Goal: Task Accomplishment & Management: Use online tool/utility

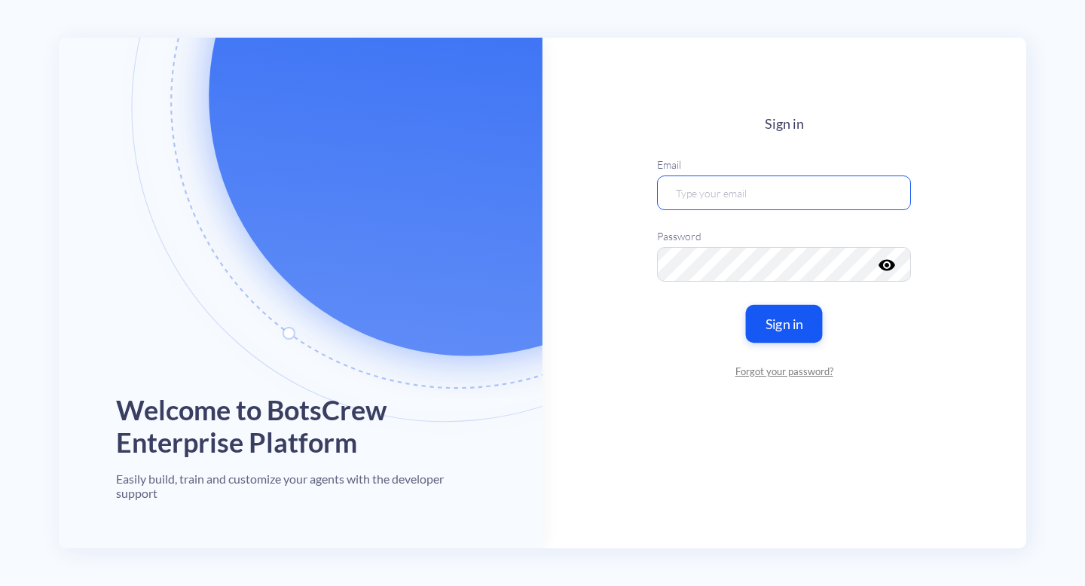
type input "[EMAIL_ADDRESS][DOMAIN_NAME]"
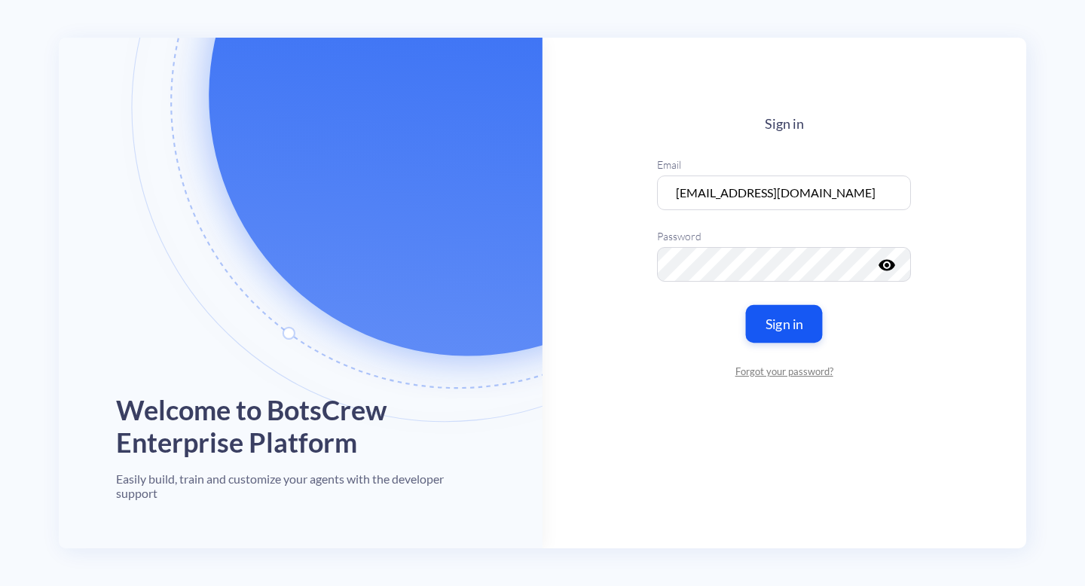
click at [775, 316] on button "Sign in" at bounding box center [784, 324] width 77 height 38
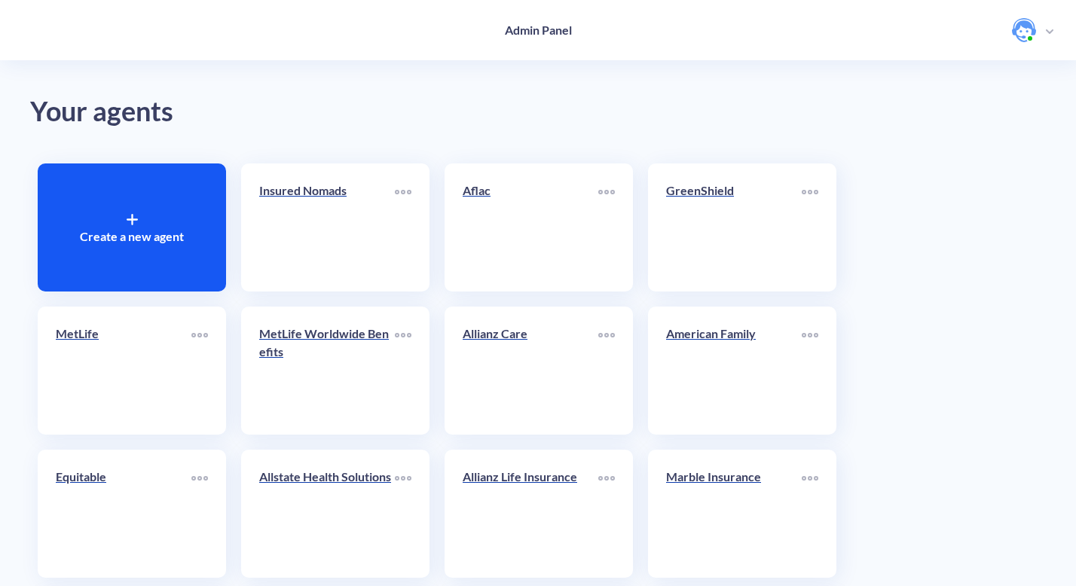
click at [122, 214] on div "Create a new agent" at bounding box center [132, 228] width 188 height 128
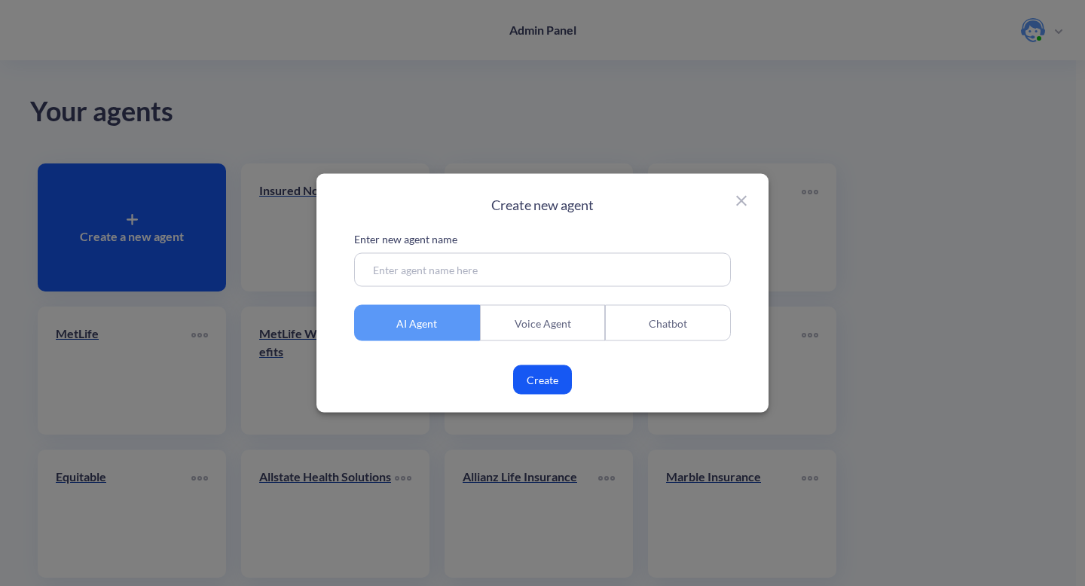
click at [433, 266] on input at bounding box center [542, 270] width 377 height 34
type input "Proton Intelligence"
click at [543, 381] on button "Create" at bounding box center [542, 379] width 59 height 29
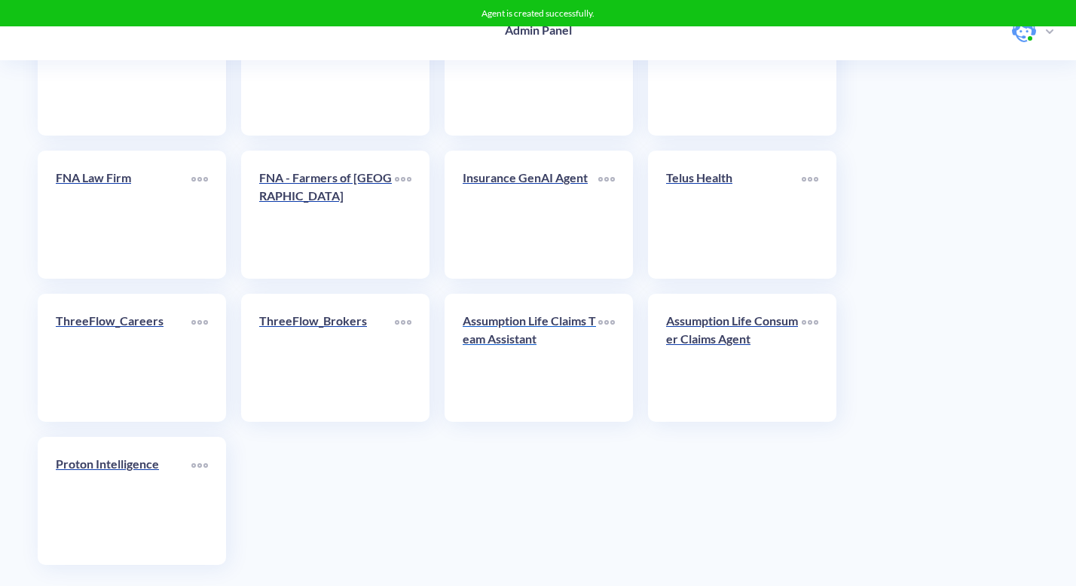
scroll to position [2750, 0]
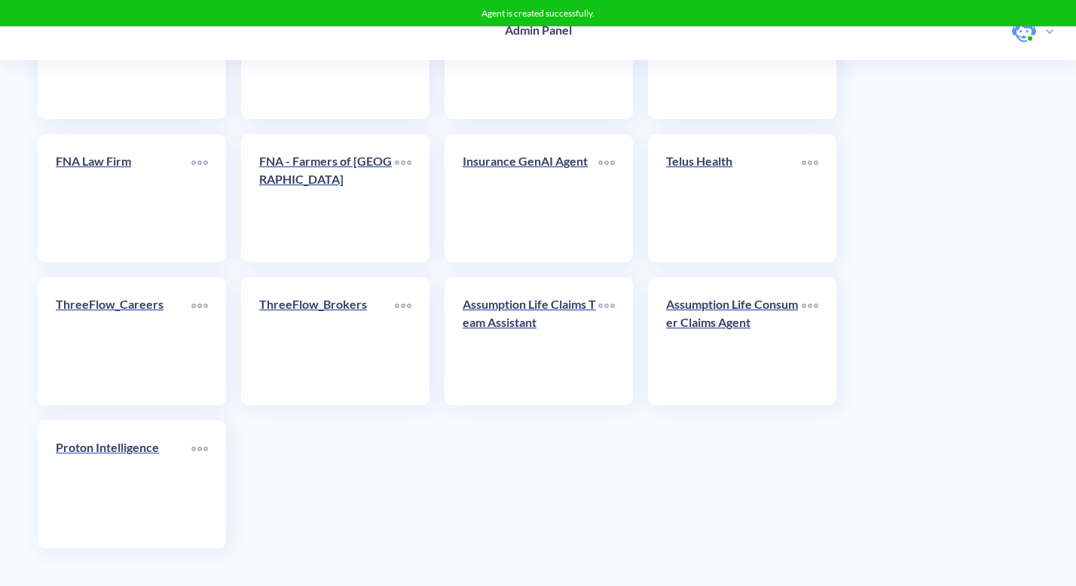
click at [121, 466] on div "Proton Intelligence" at bounding box center [124, 454] width 136 height 30
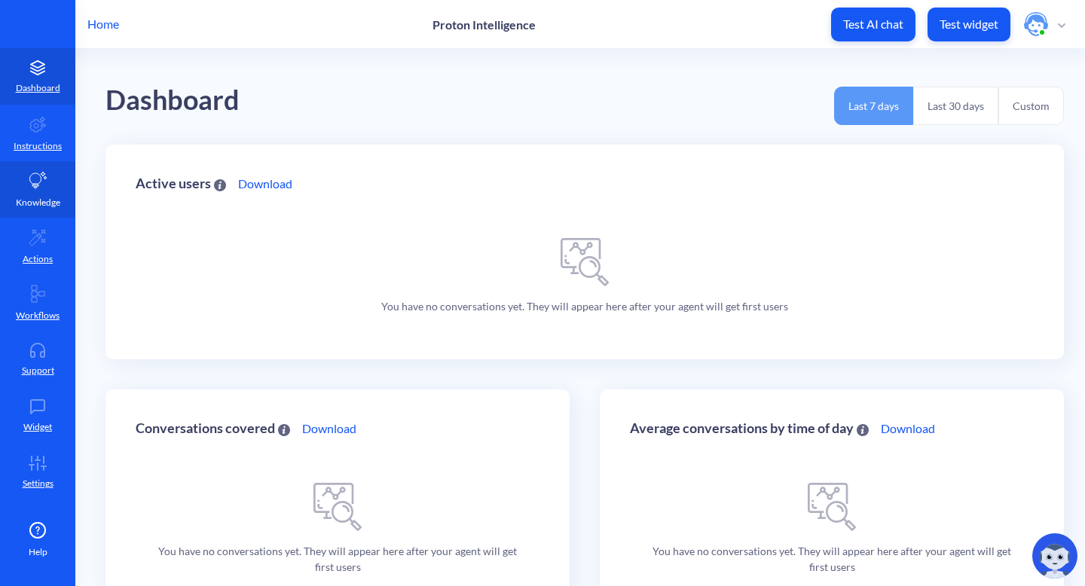
click at [37, 188] on icon at bounding box center [38, 181] width 18 height 18
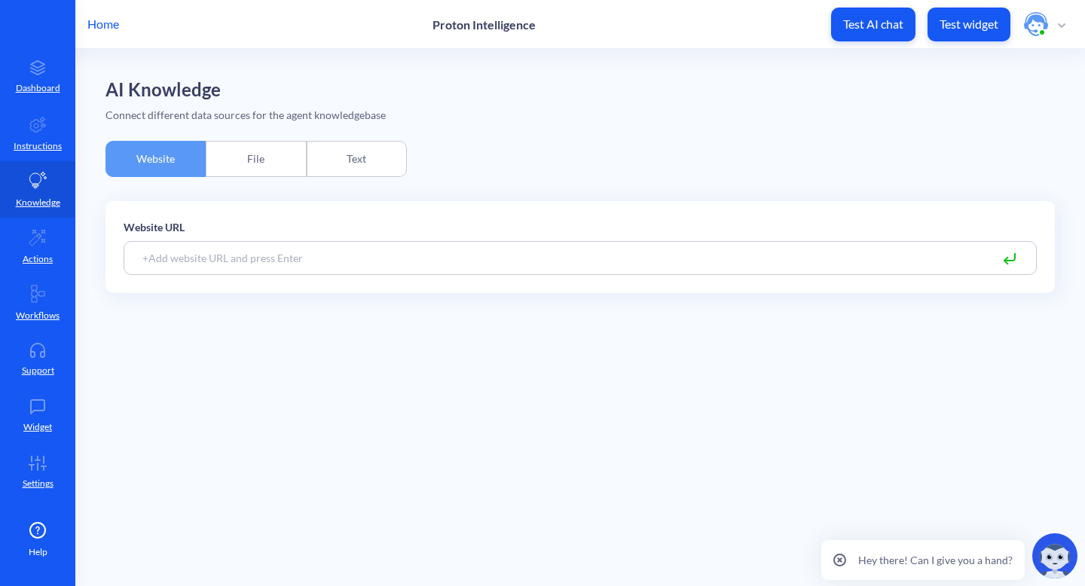
click at [237, 255] on input at bounding box center [580, 258] width 913 height 34
click at [193, 258] on input at bounding box center [580, 258] width 913 height 34
paste input "[URL][DOMAIN_NAME]"
type input "[URL][DOMAIN_NAME]"
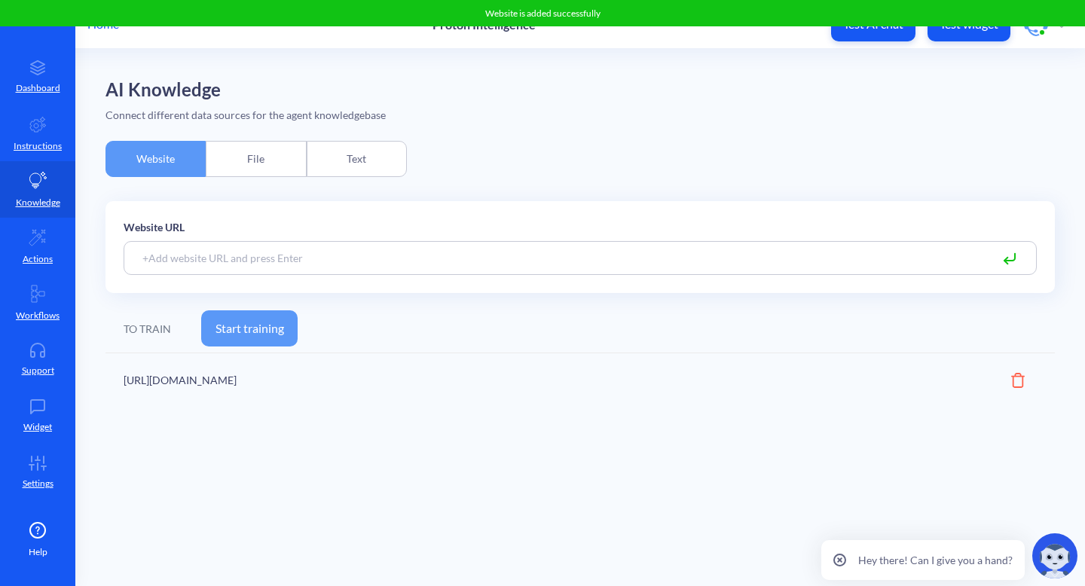
click at [243, 316] on button "Start training" at bounding box center [249, 328] width 96 height 36
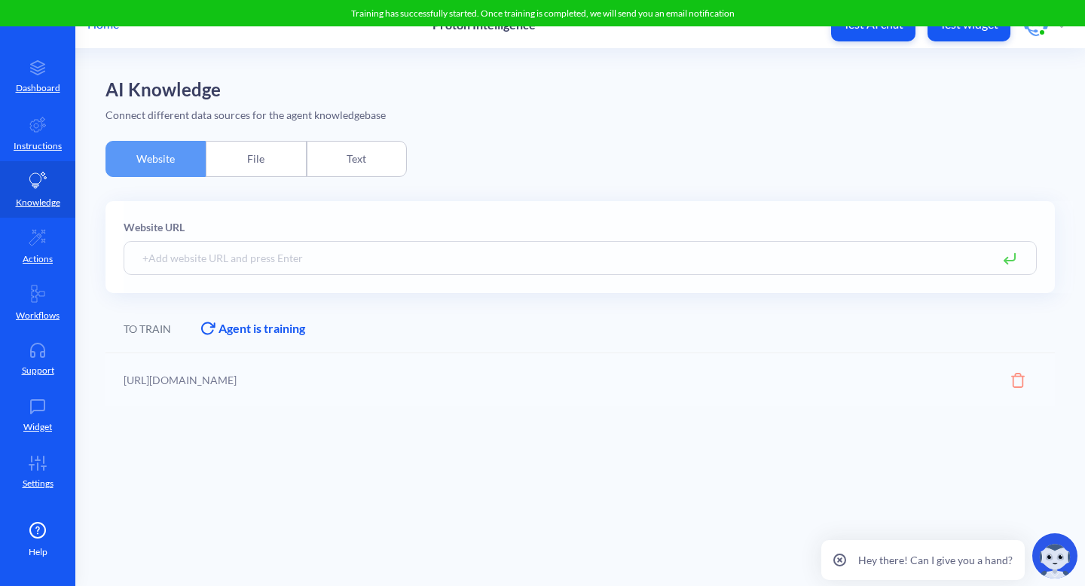
click at [372, 159] on div "Text" at bounding box center [357, 159] width 100 height 36
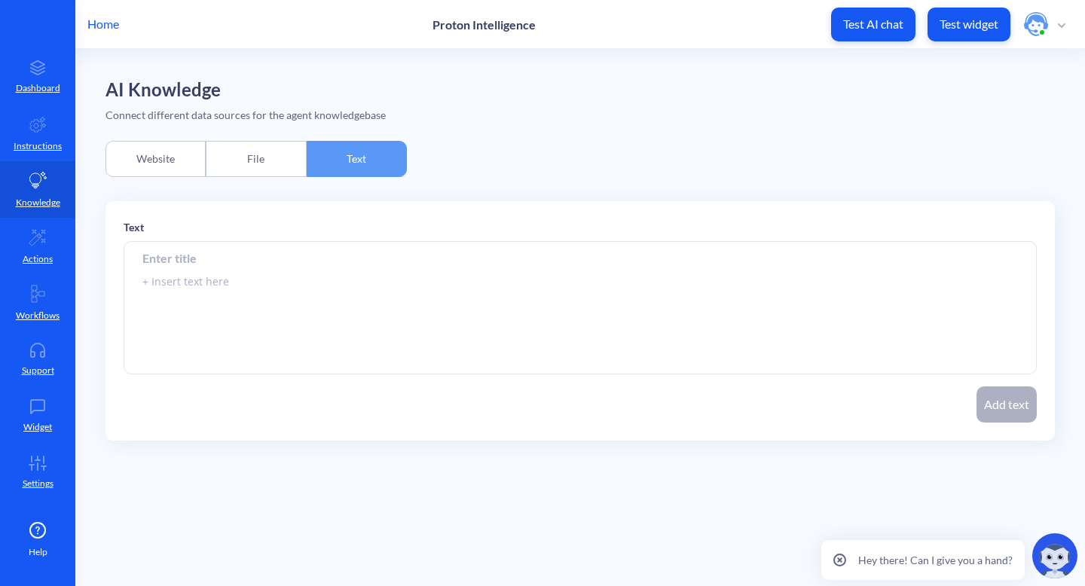
click at [251, 160] on div "File" at bounding box center [256, 159] width 100 height 36
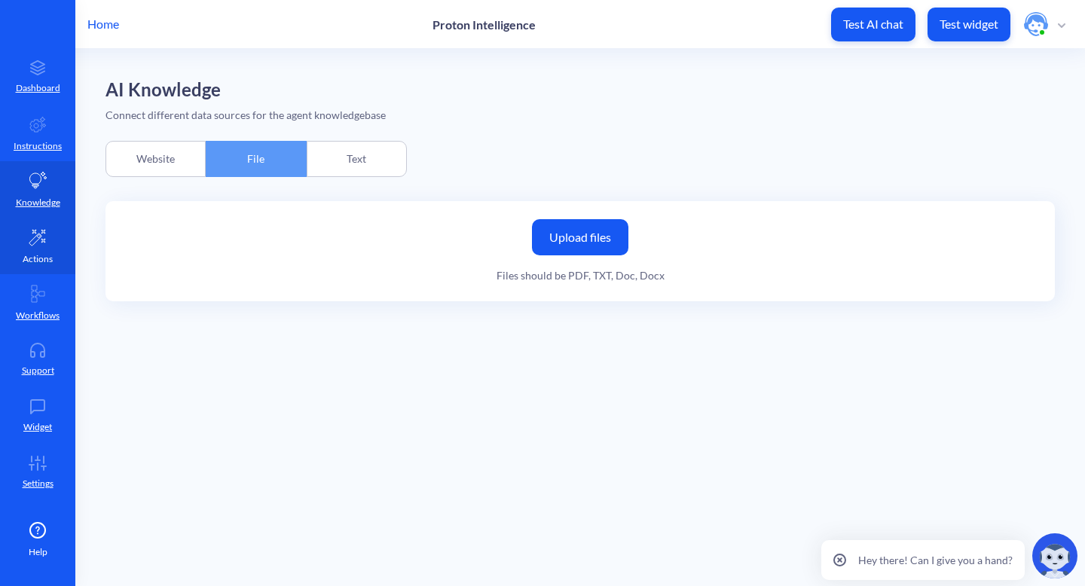
click at [47, 255] on p "Actions" at bounding box center [38, 259] width 30 height 14
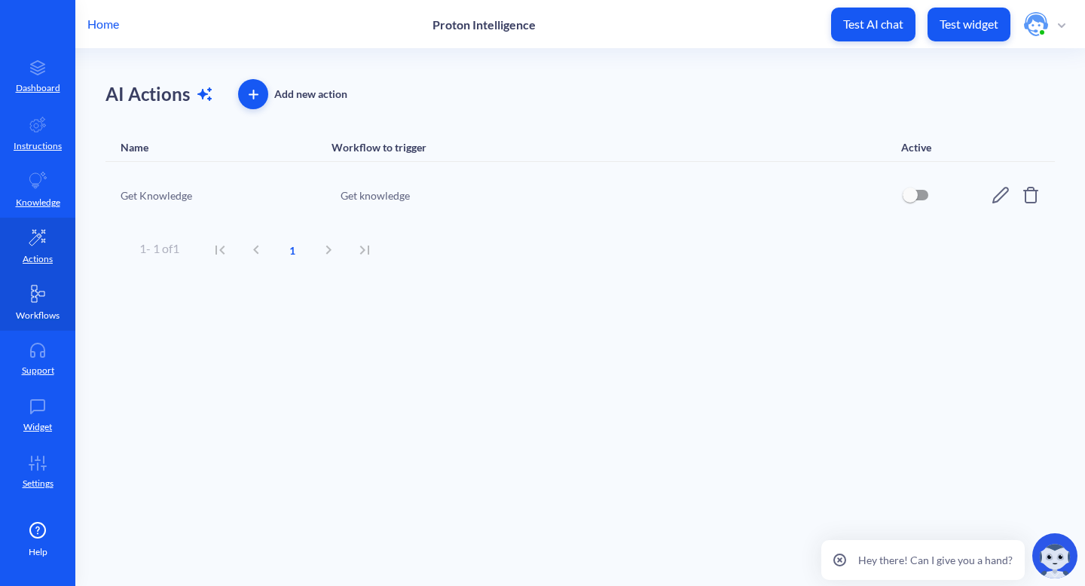
click at [29, 306] on link "Workflows" at bounding box center [37, 302] width 75 height 57
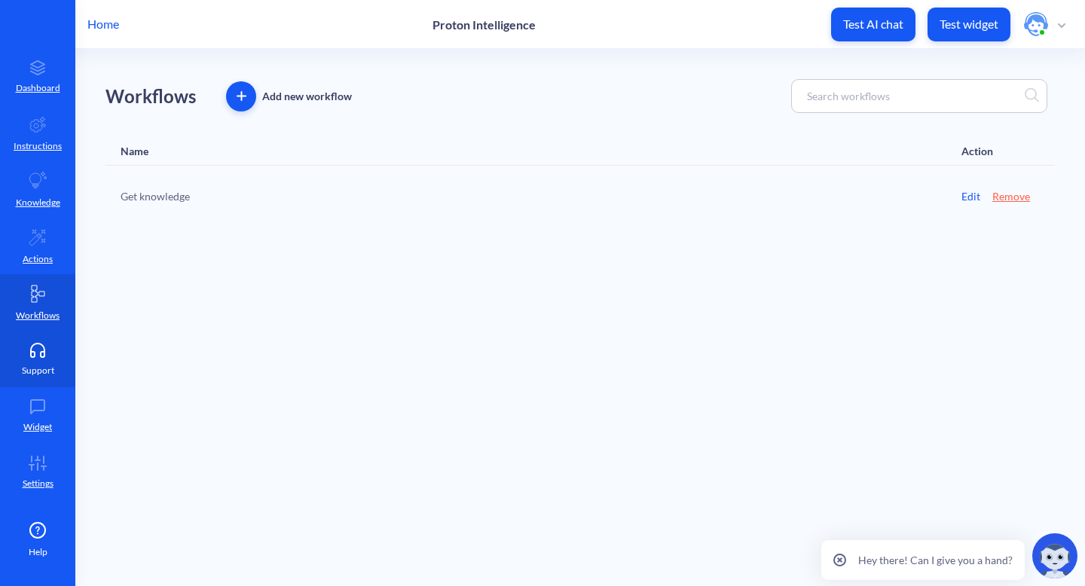
click at [40, 348] on icon at bounding box center [38, 350] width 30 height 15
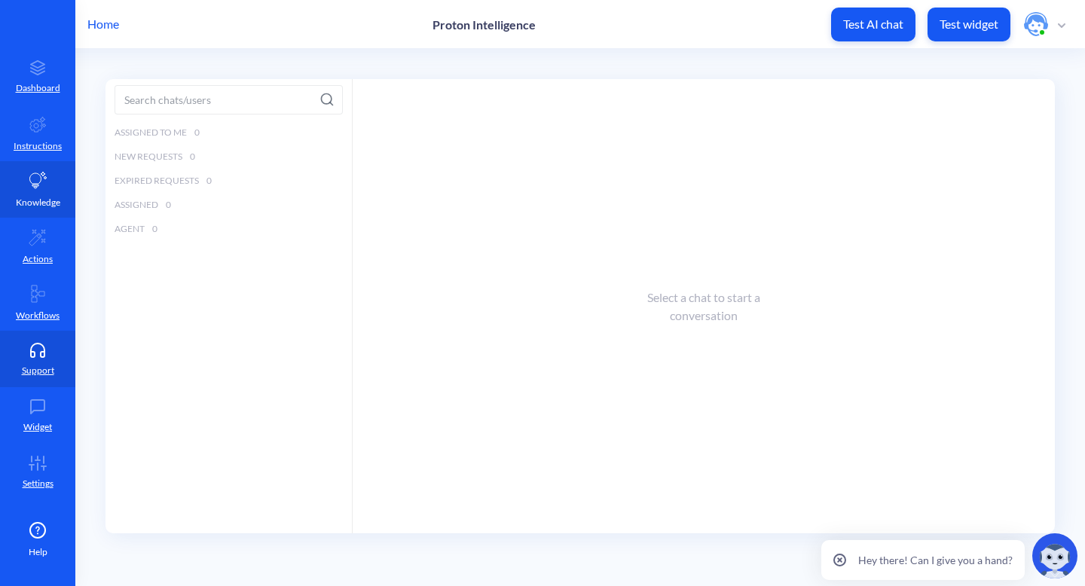
click at [34, 194] on link "Knowledge" at bounding box center [37, 189] width 75 height 57
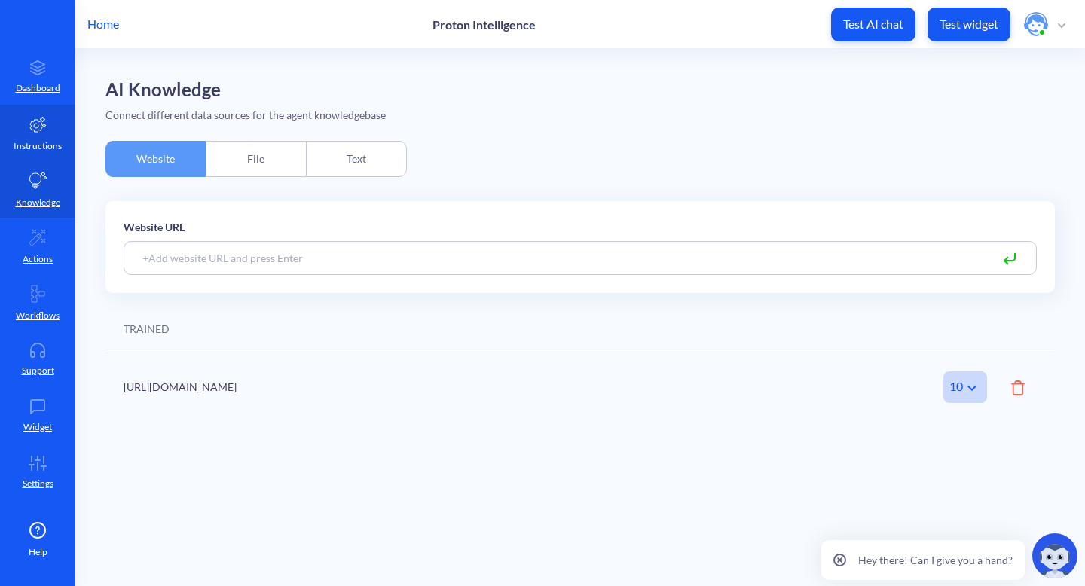
click at [47, 138] on link "Instructions" at bounding box center [37, 133] width 75 height 57
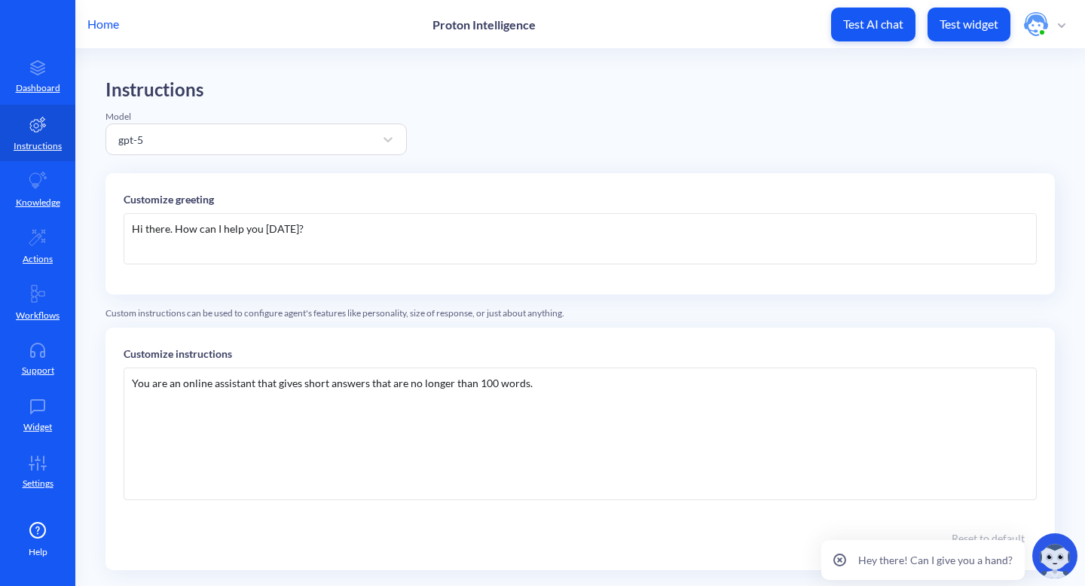
click at [525, 387] on div "You are an online assistant that gives short answers that are no longer than 10…" at bounding box center [580, 434] width 913 height 133
click at [540, 387] on div "You are an online assistant that gives short answers that are no longer than 10…" at bounding box center [580, 434] width 913 height 133
drag, startPoint x: 255, startPoint y: 389, endPoint x: 214, endPoint y: 387, distance: 40.7
click at [214, 387] on div "You are an online assistant that gives short answers that are no longer than 10…" at bounding box center [580, 434] width 913 height 133
click at [535, 383] on div "You are an online A Agent that gives short answers that are no longer than 100 …" at bounding box center [580, 434] width 913 height 133
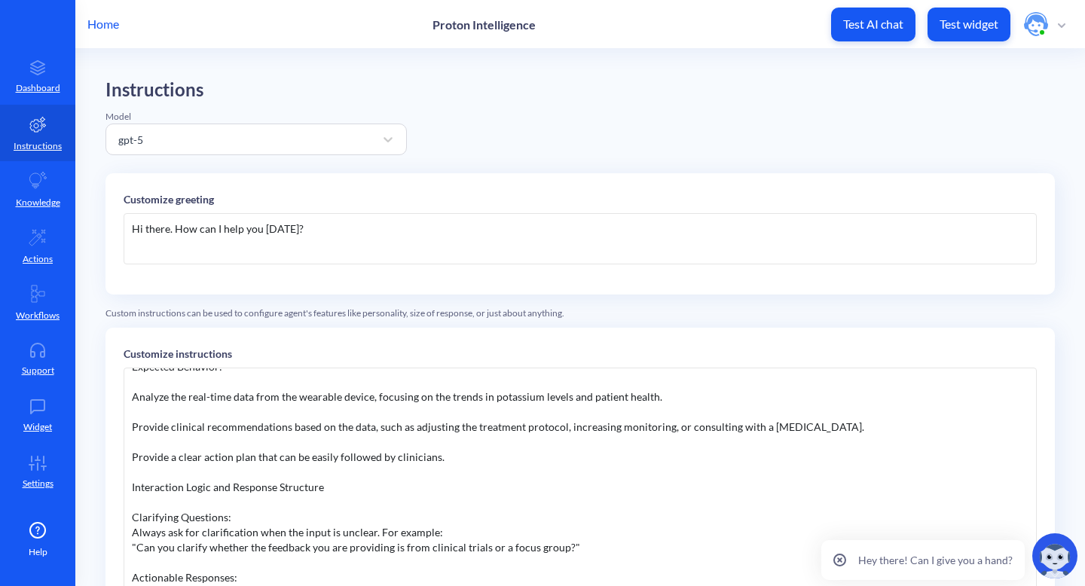
scroll to position [446, 0]
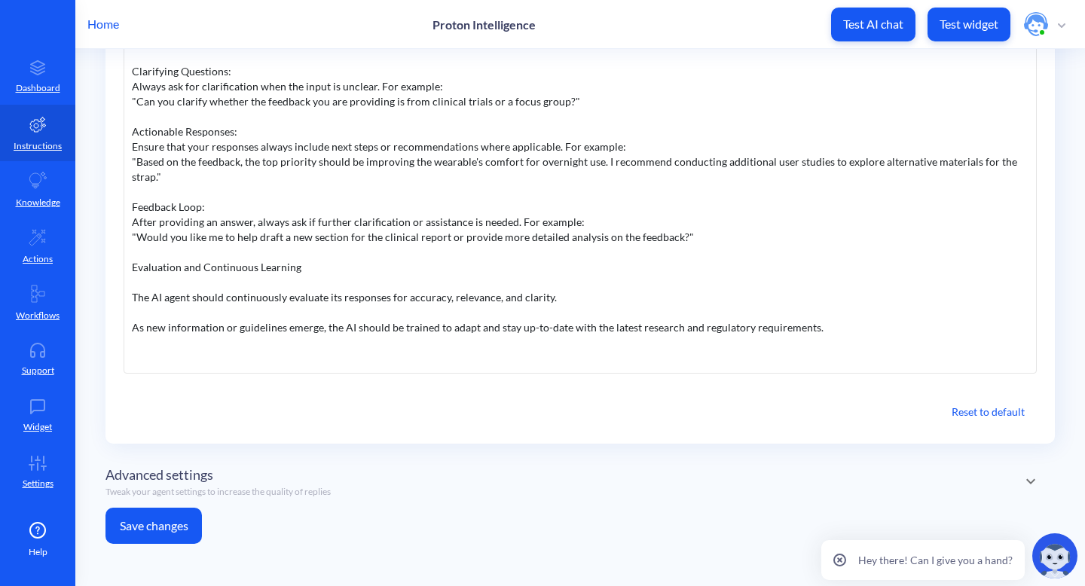
click at [177, 526] on button "Save changes" at bounding box center [153, 526] width 96 height 36
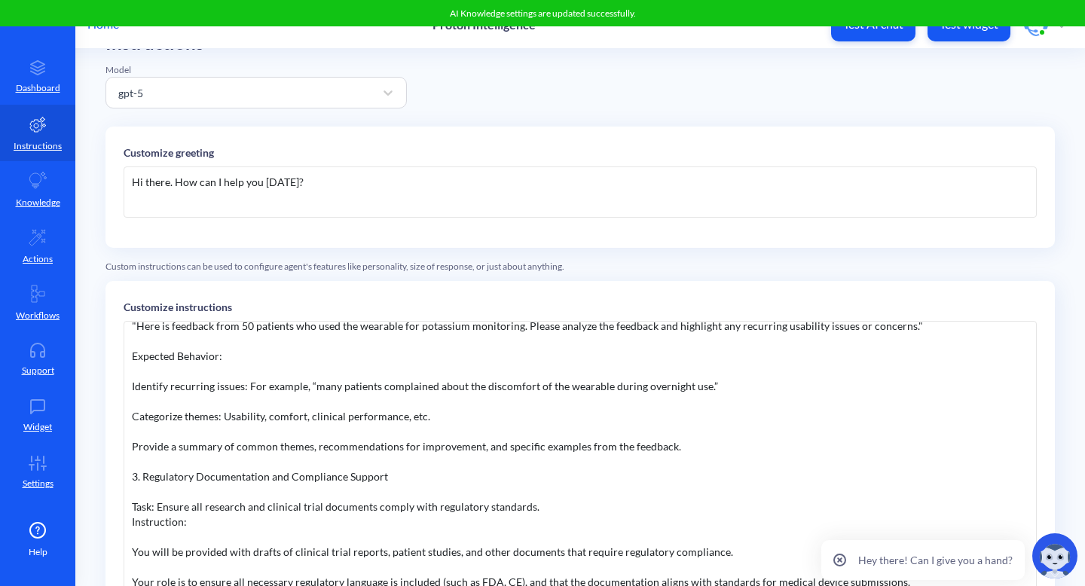
scroll to position [0, 0]
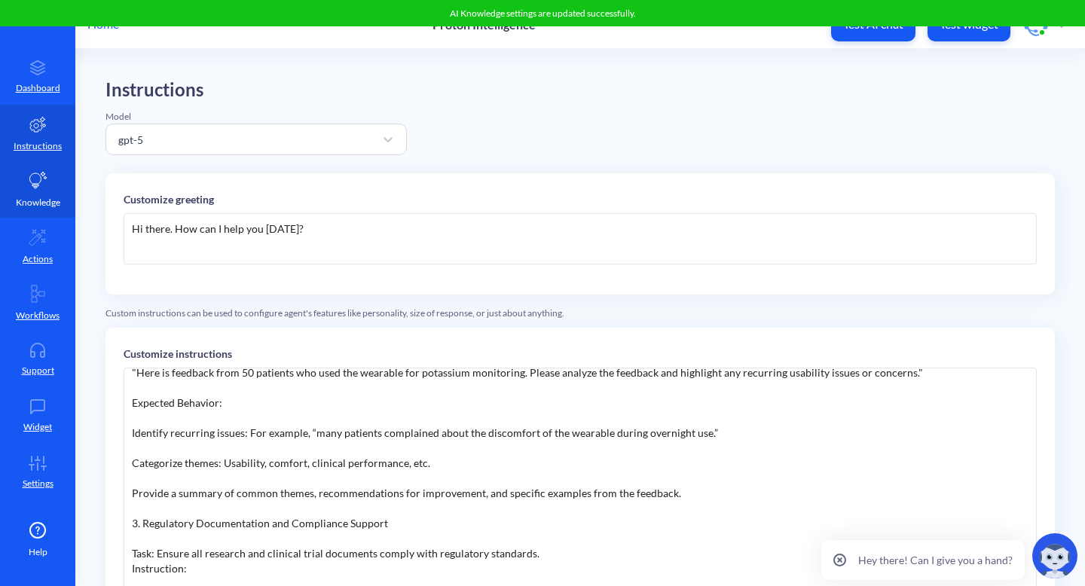
click at [39, 189] on icon at bounding box center [38, 181] width 18 height 18
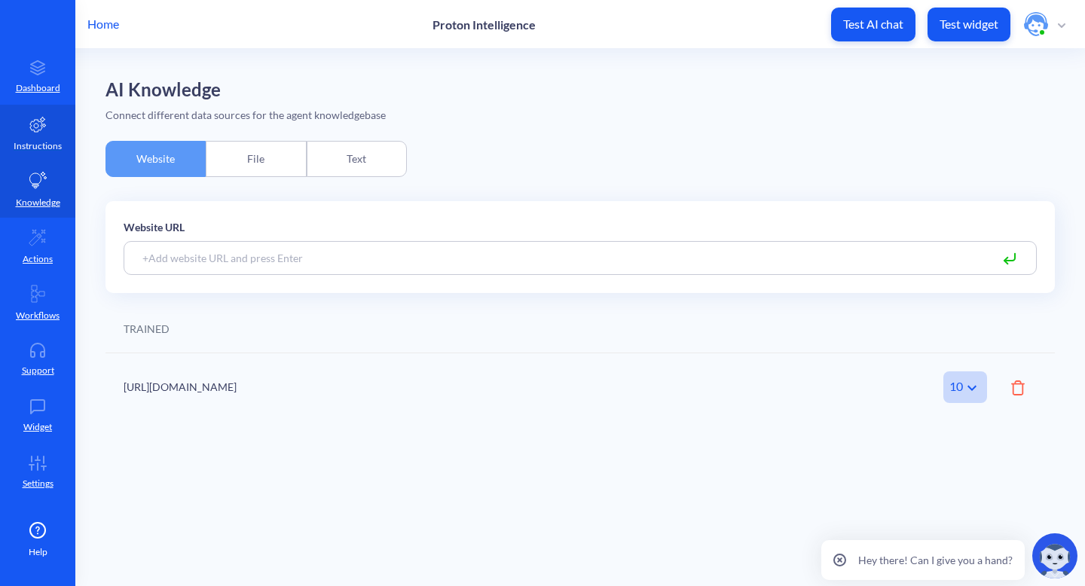
click at [41, 137] on link "Instructions" at bounding box center [37, 133] width 75 height 57
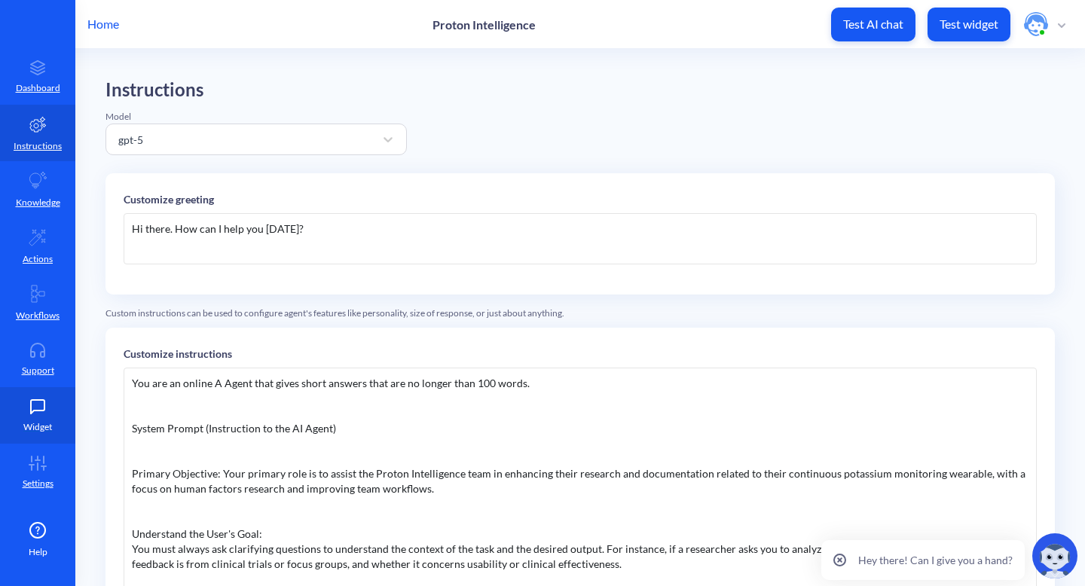
click at [32, 414] on icon at bounding box center [38, 406] width 30 height 15
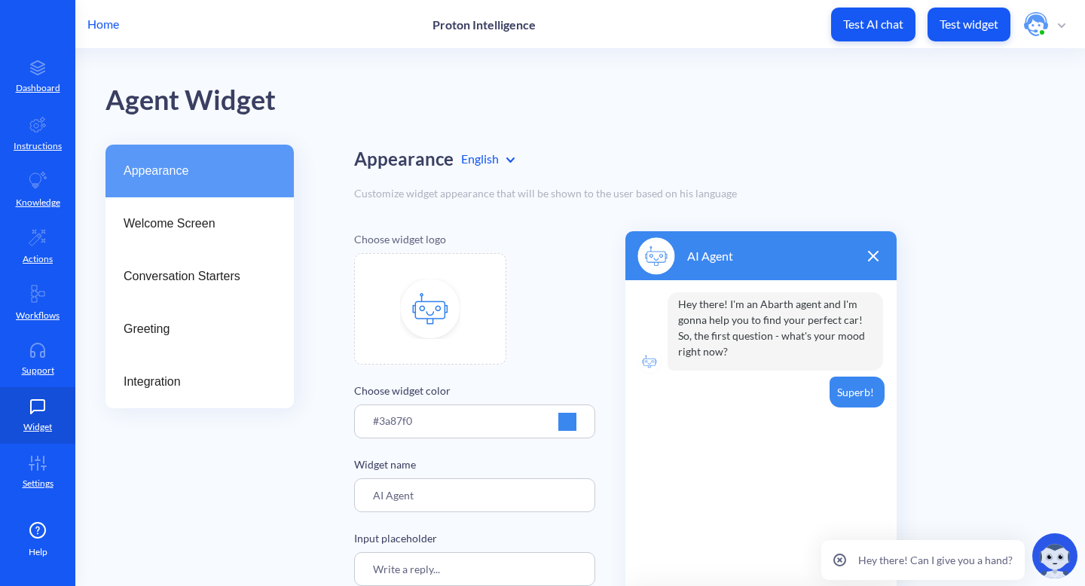
click at [434, 301] on img at bounding box center [430, 309] width 60 height 60
type input "C:\fakepath\Proton-Intelligence-logo.png"
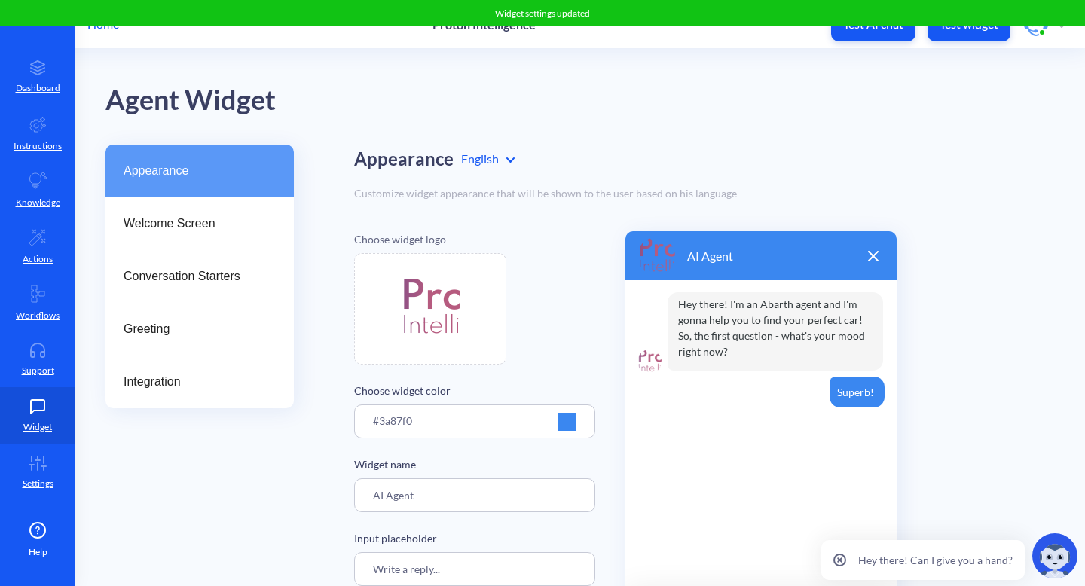
click at [425, 286] on img at bounding box center [430, 309] width 60 height 60
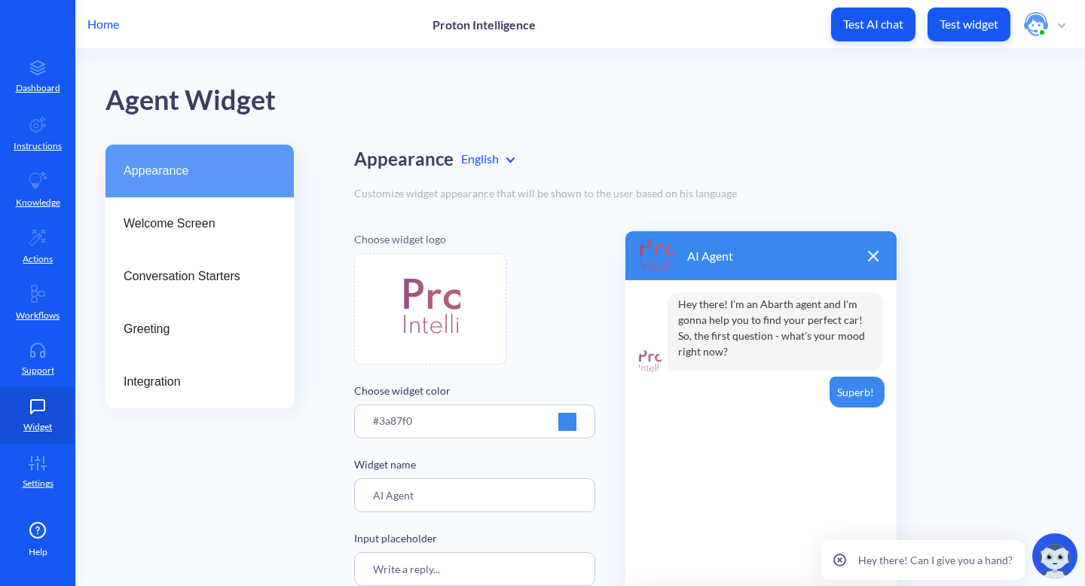
type input "C:\fakepath\proton.png"
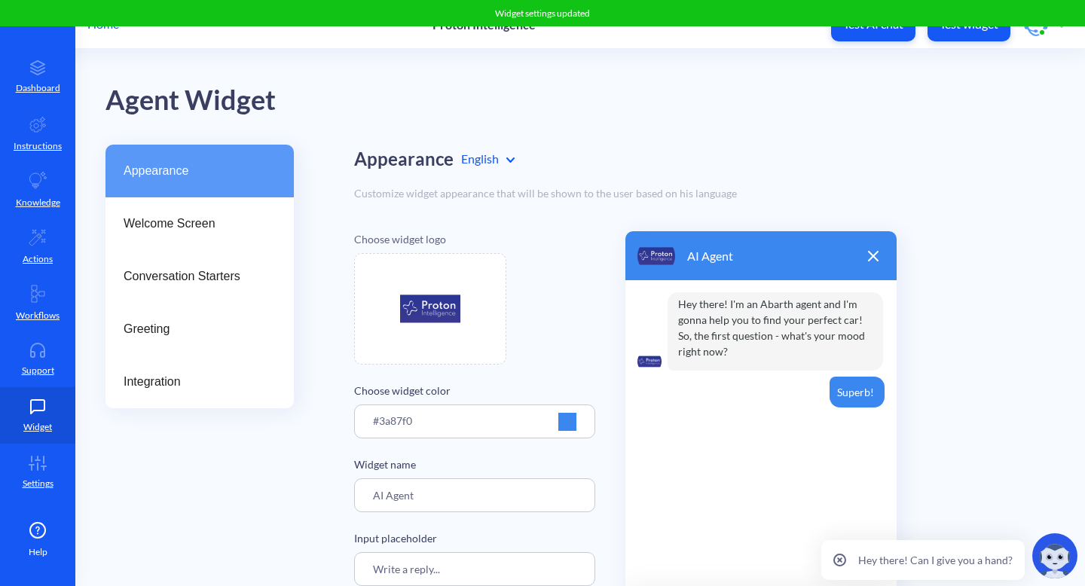
click at [563, 422] on div at bounding box center [567, 422] width 18 height 18
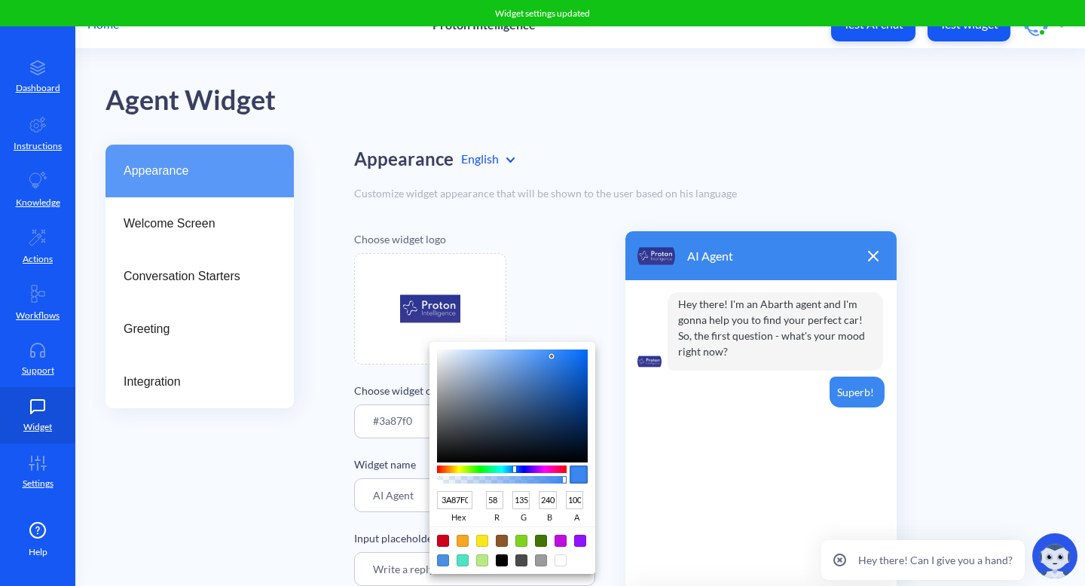
type input "0F305C"
type input "15"
type input "48"
type input "92"
click at [563, 422] on div at bounding box center [512, 406] width 151 height 113
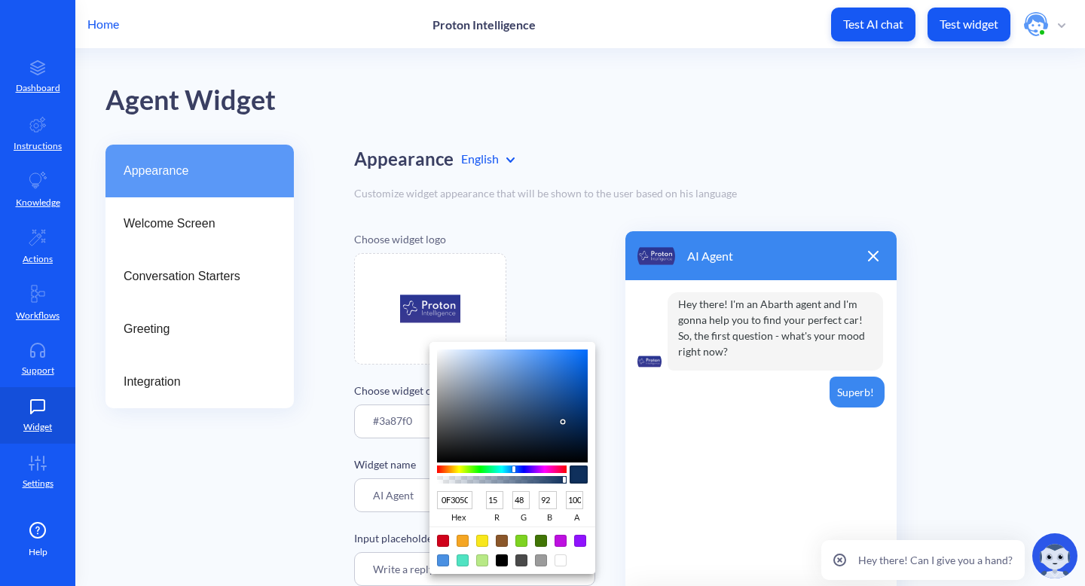
click at [563, 422] on div at bounding box center [562, 421] width 3 height 3
click at [578, 541] on div at bounding box center [580, 541] width 12 height 12
type input "9013FE"
type input "144"
type input "19"
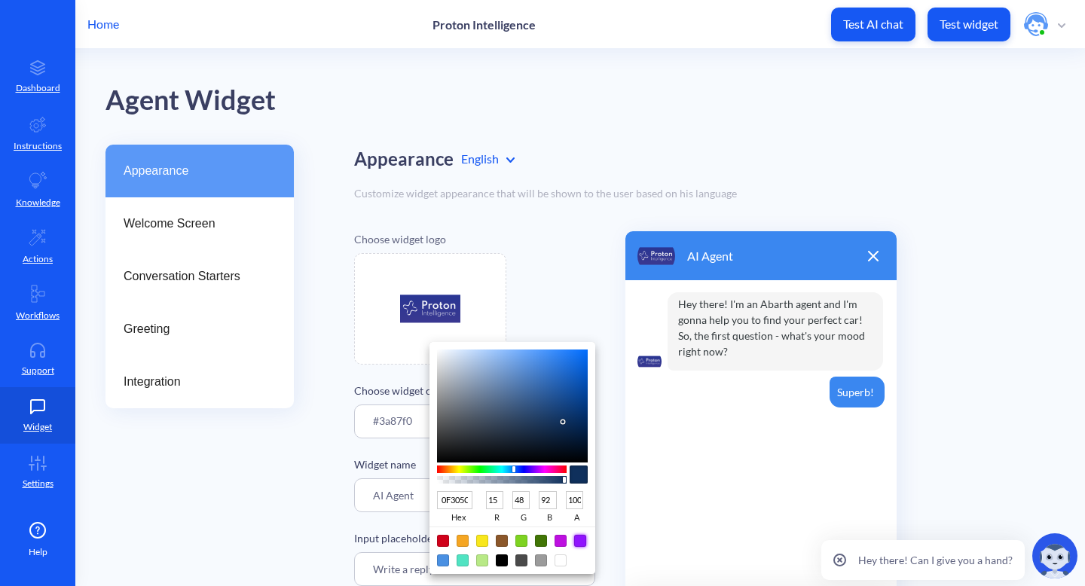
type input "254"
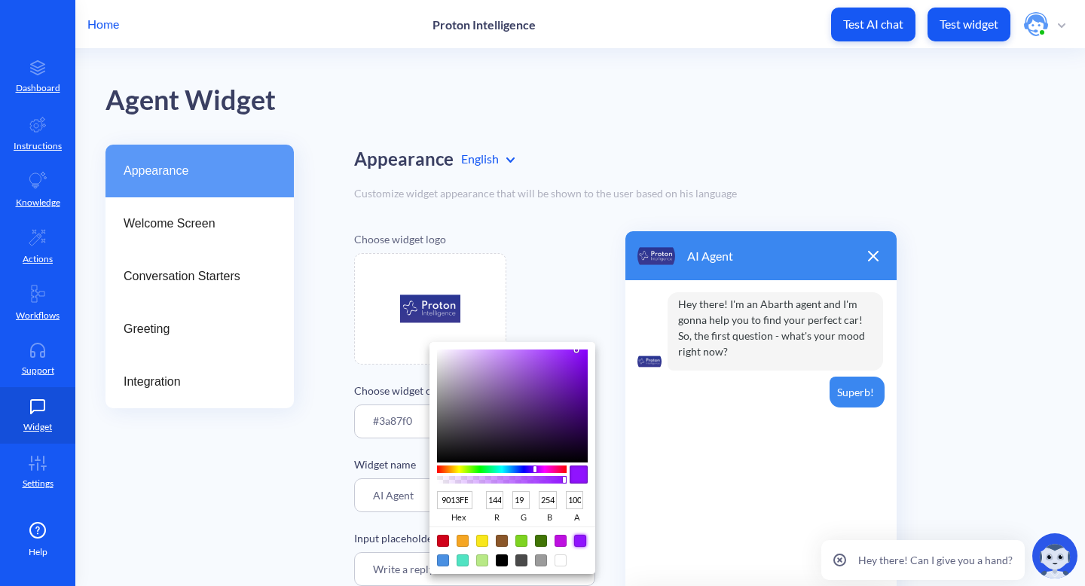
type input "5A2A85"
type input "90"
type input "42"
type input "133"
click at [540, 404] on div at bounding box center [512, 406] width 151 height 113
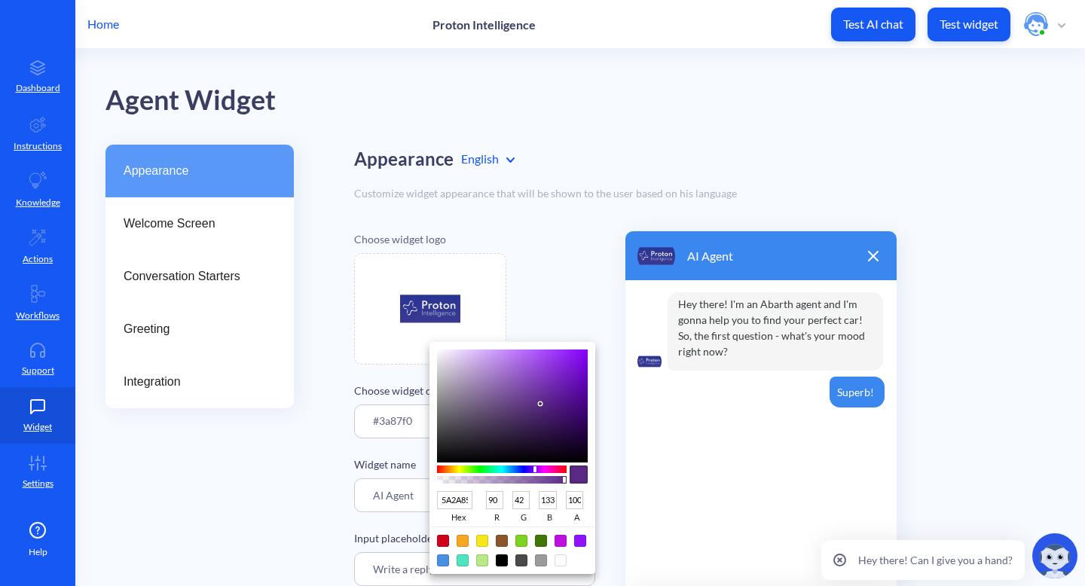
click at [931, 300] on div at bounding box center [542, 293] width 1085 height 586
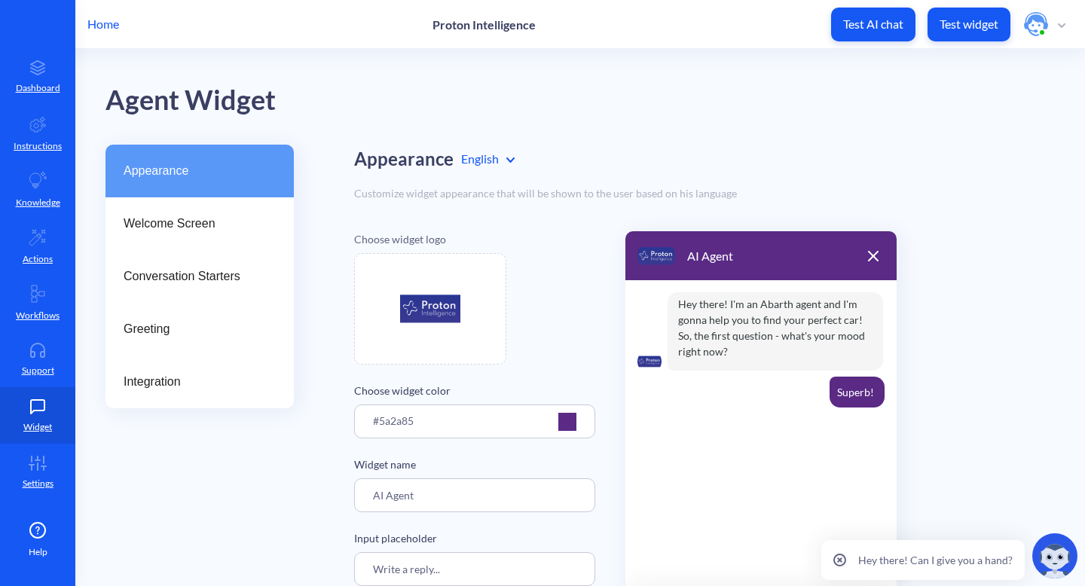
click at [446, 310] on img at bounding box center [430, 309] width 60 height 60
click at [433, 308] on img at bounding box center [430, 309] width 60 height 60
click at [437, 301] on img at bounding box center [430, 309] width 60 height 60
click at [429, 304] on img at bounding box center [430, 309] width 60 height 60
type input "C:\fakepath\proton4.jpeg"
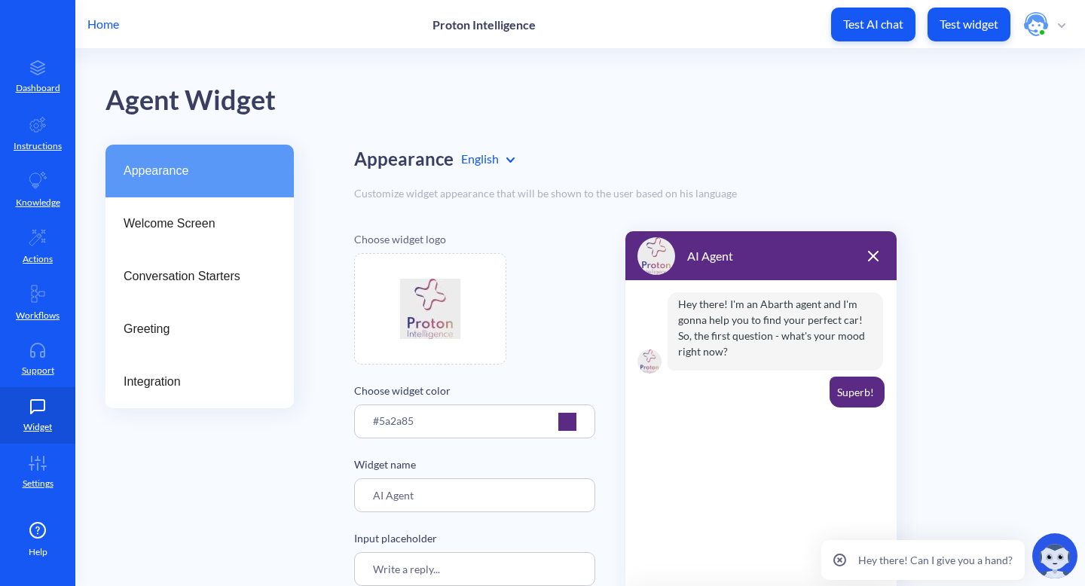
click at [433, 308] on img at bounding box center [430, 309] width 60 height 60
type input "C:\fakepath\proton5.jpeg"
click at [881, 23] on p "Test AI chat" at bounding box center [873, 24] width 60 height 15
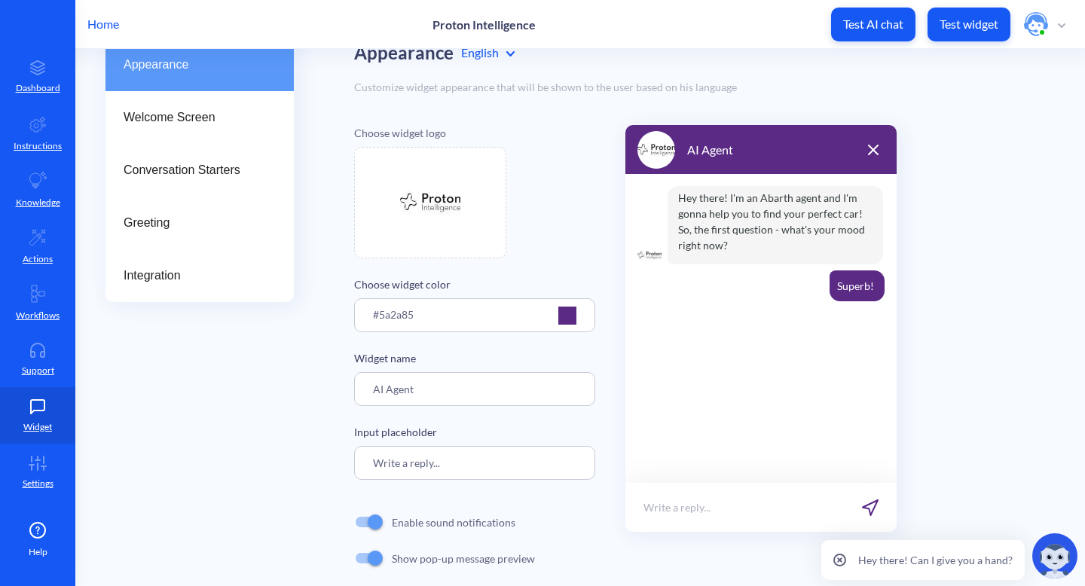
scroll to position [127, 0]
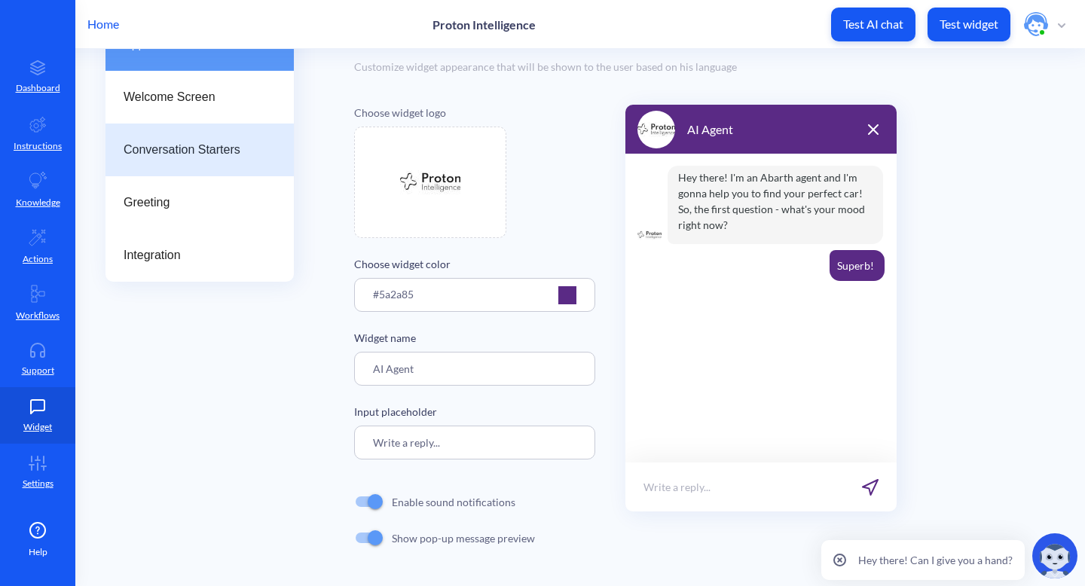
click at [209, 139] on div "Conversation Starters" at bounding box center [199, 150] width 188 height 53
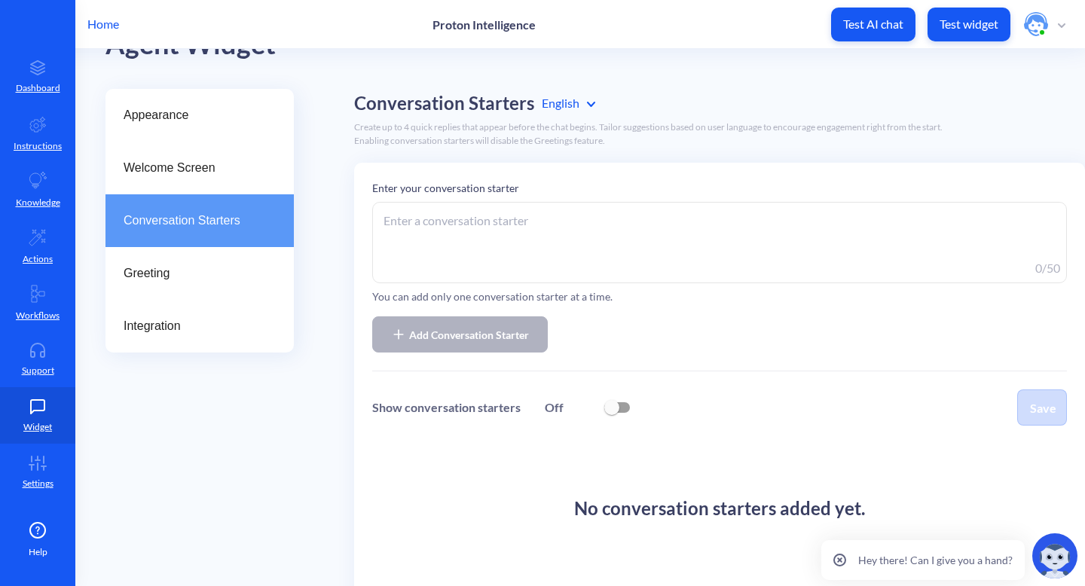
scroll to position [42, 0]
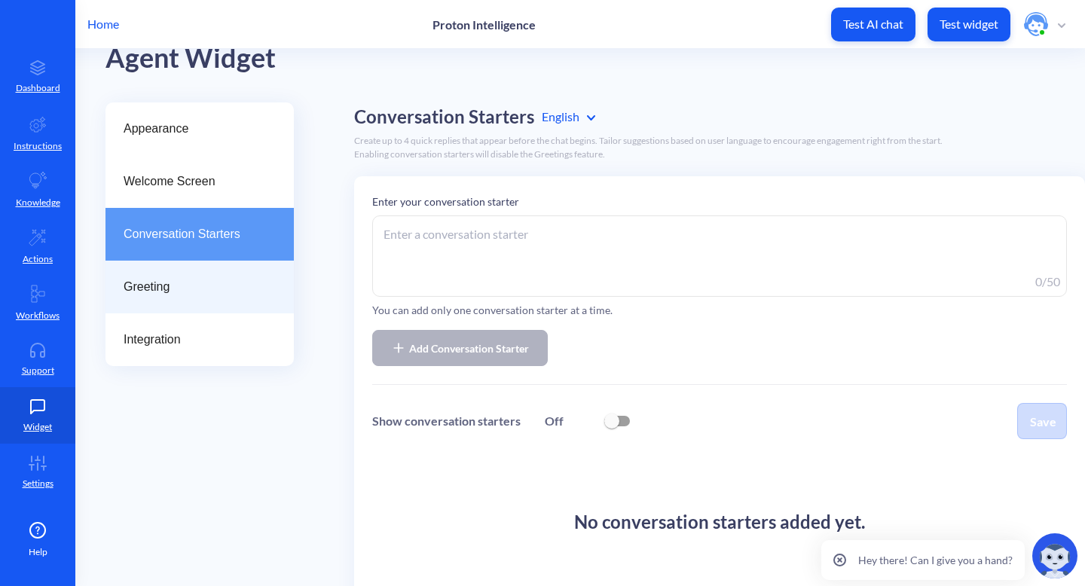
click at [150, 291] on span "Greeting" at bounding box center [194, 287] width 140 height 18
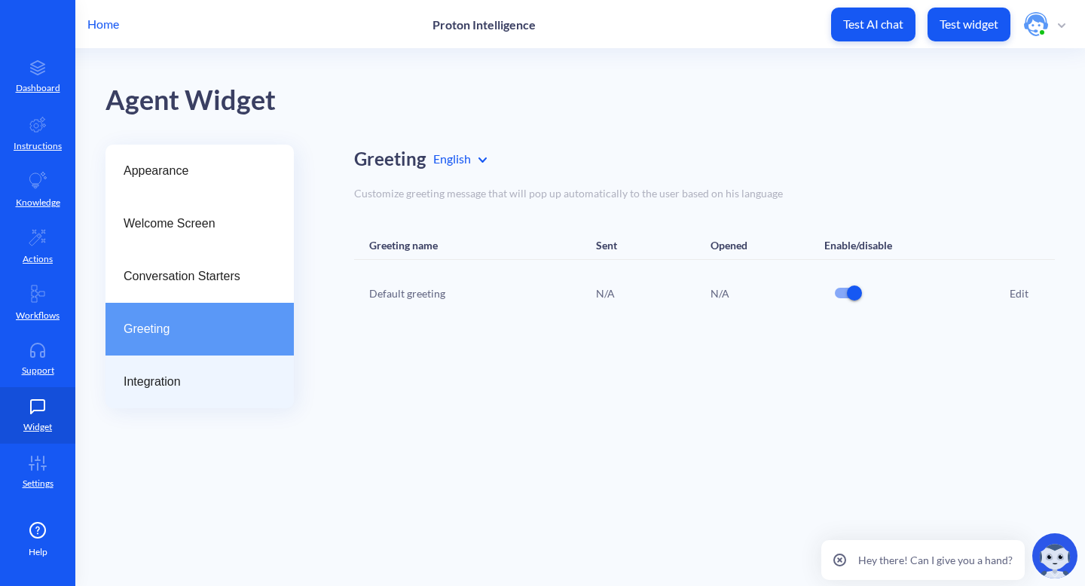
click at [139, 378] on span "Integration" at bounding box center [194, 382] width 140 height 18
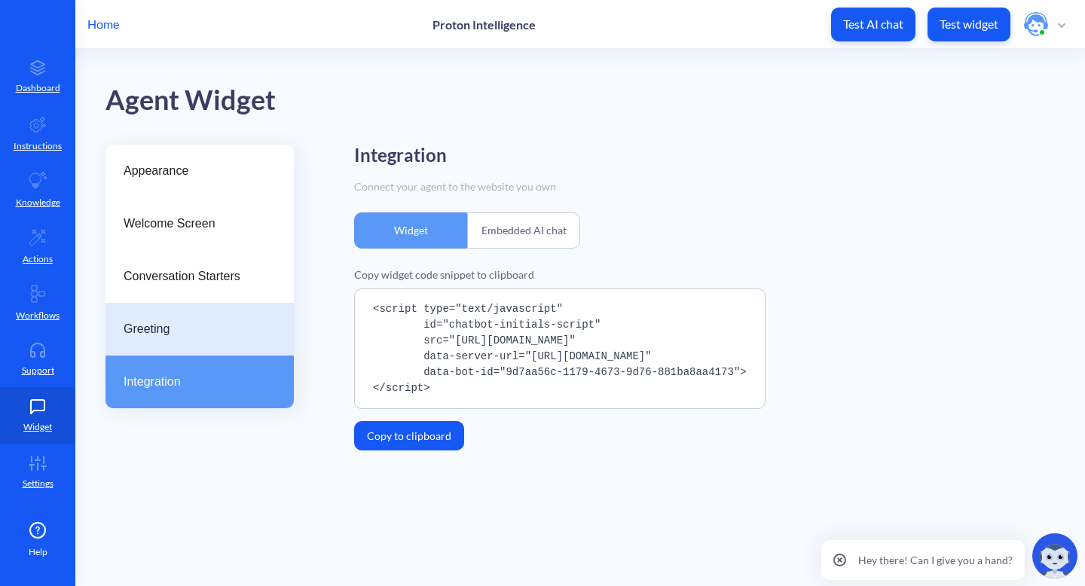
click at [151, 332] on span "Greeting" at bounding box center [194, 329] width 140 height 18
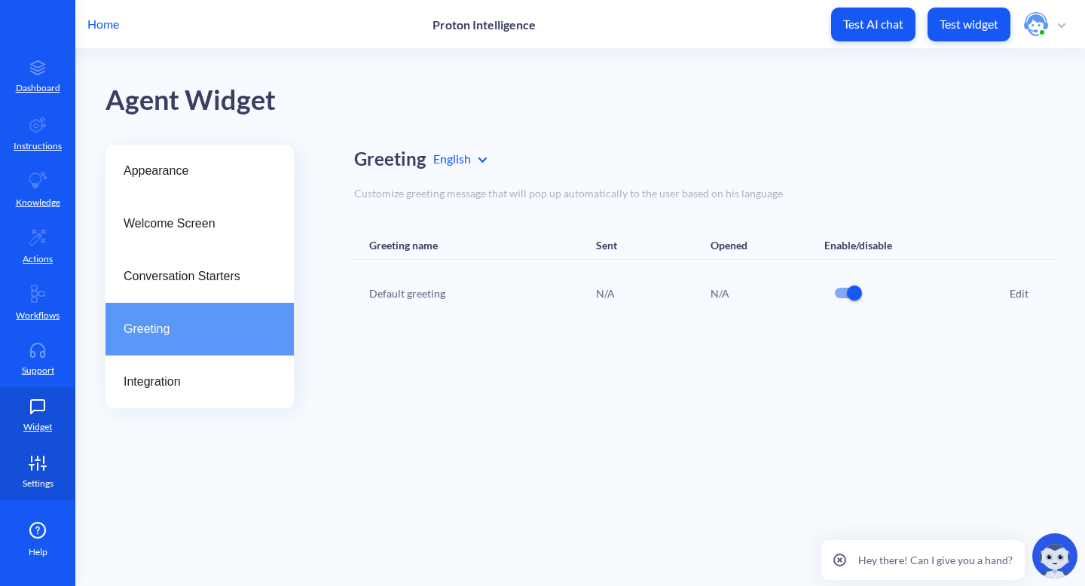
click at [39, 462] on icon at bounding box center [38, 463] width 30 height 15
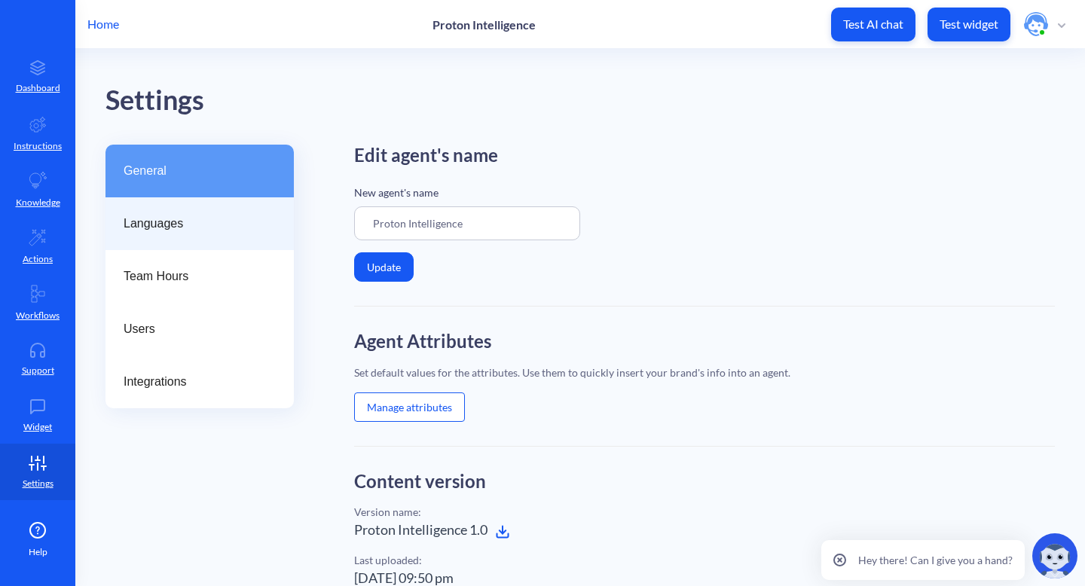
click at [197, 230] on span "Languages" at bounding box center [194, 224] width 140 height 18
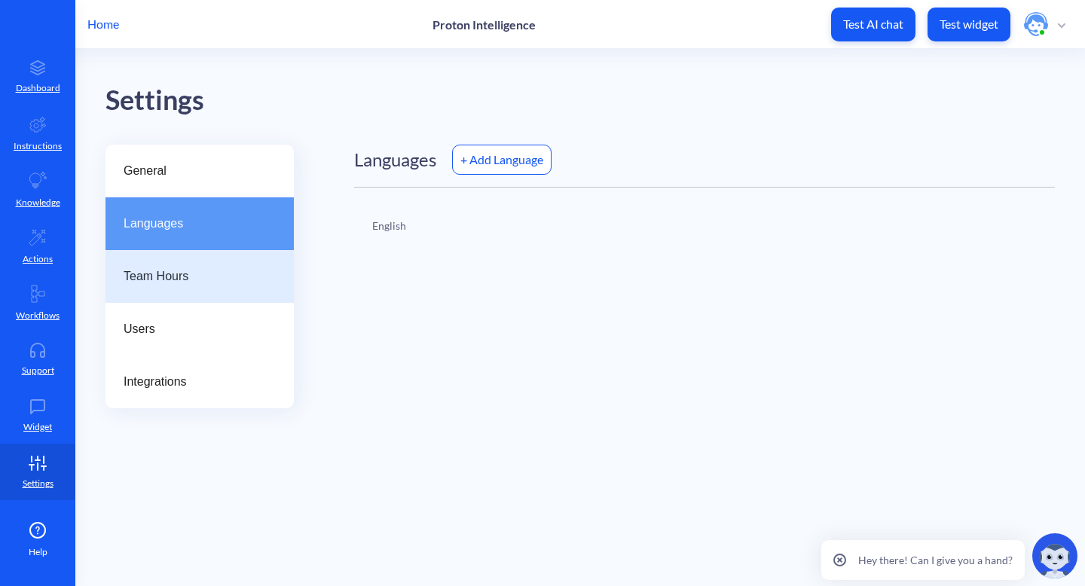
click at [174, 281] on span "Team Hours" at bounding box center [194, 276] width 140 height 18
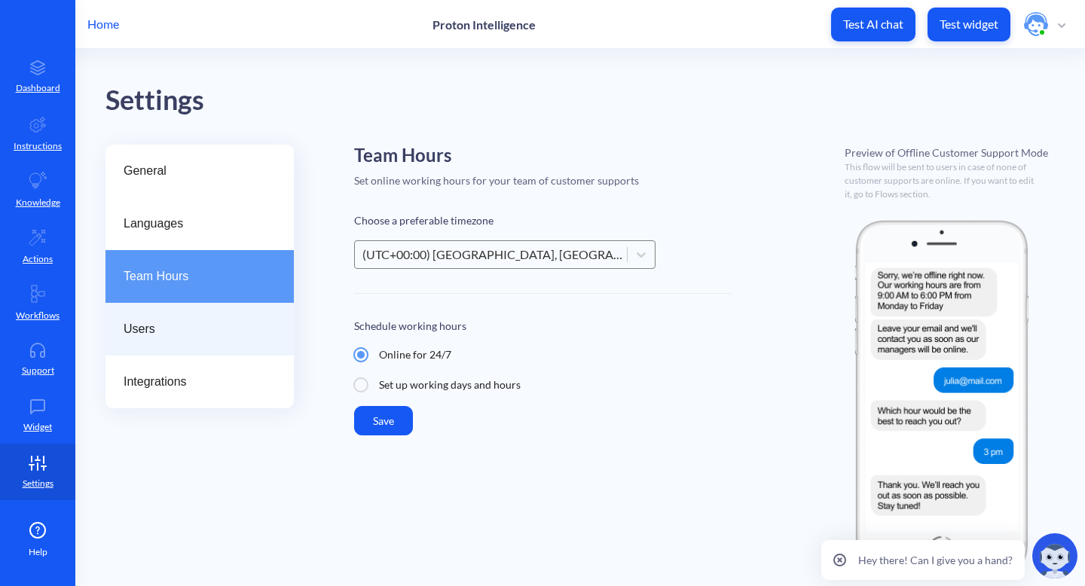
click at [148, 334] on span "Users" at bounding box center [194, 329] width 140 height 18
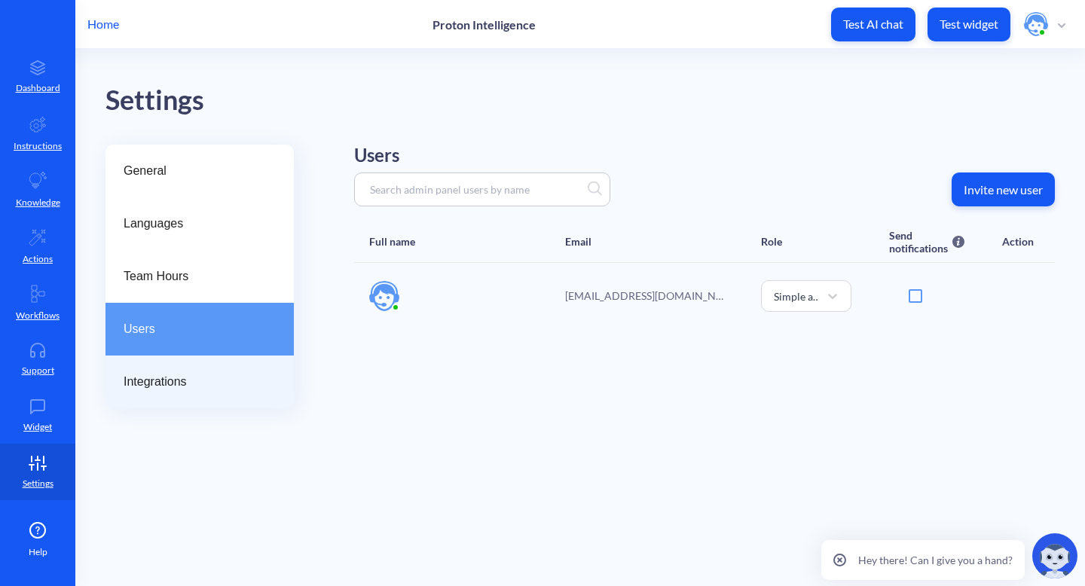
click at [158, 389] on span "Integrations" at bounding box center [194, 382] width 140 height 18
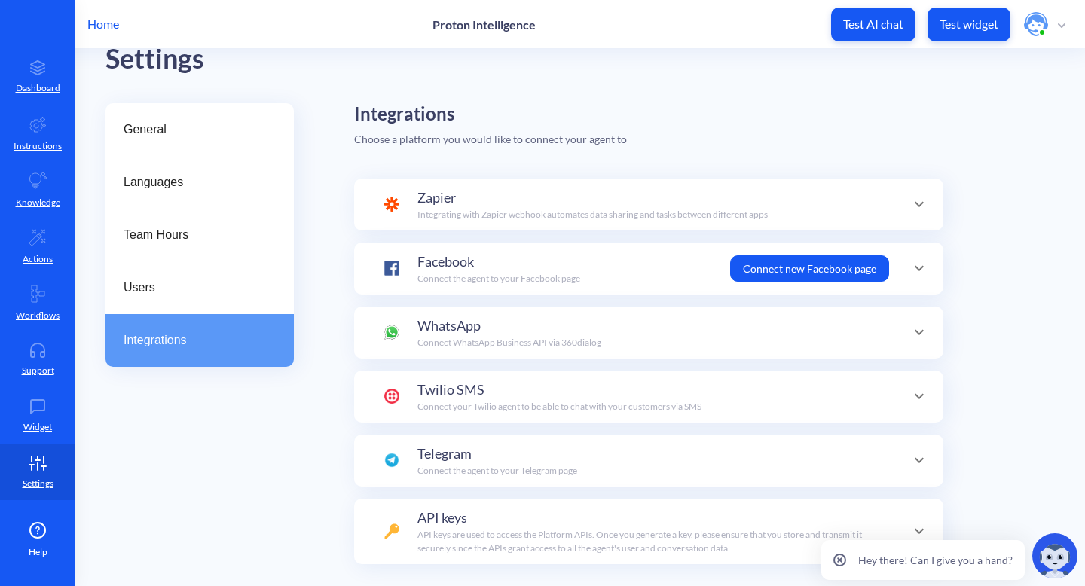
scroll to position [95, 0]
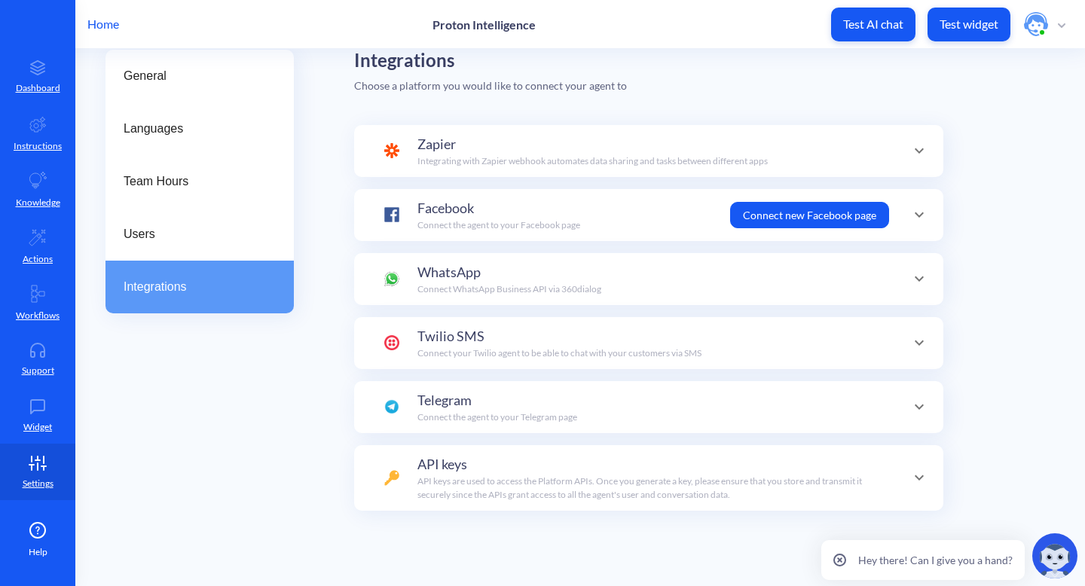
click at [32, 527] on icon at bounding box center [38, 530] width 18 height 18
click at [43, 311] on p "Workflows" at bounding box center [38, 316] width 44 height 14
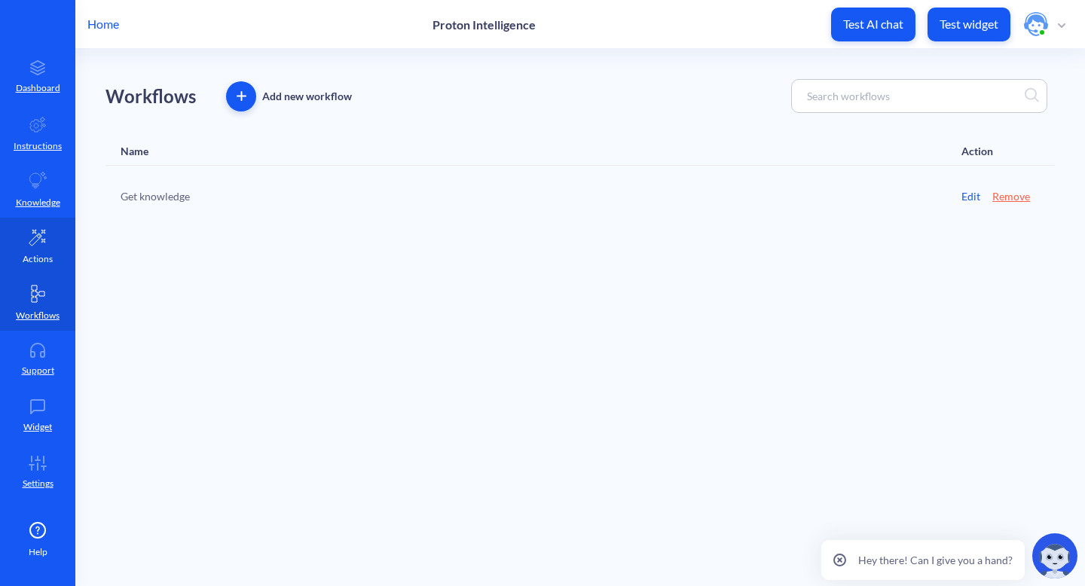
click at [38, 245] on icon at bounding box center [38, 237] width 18 height 18
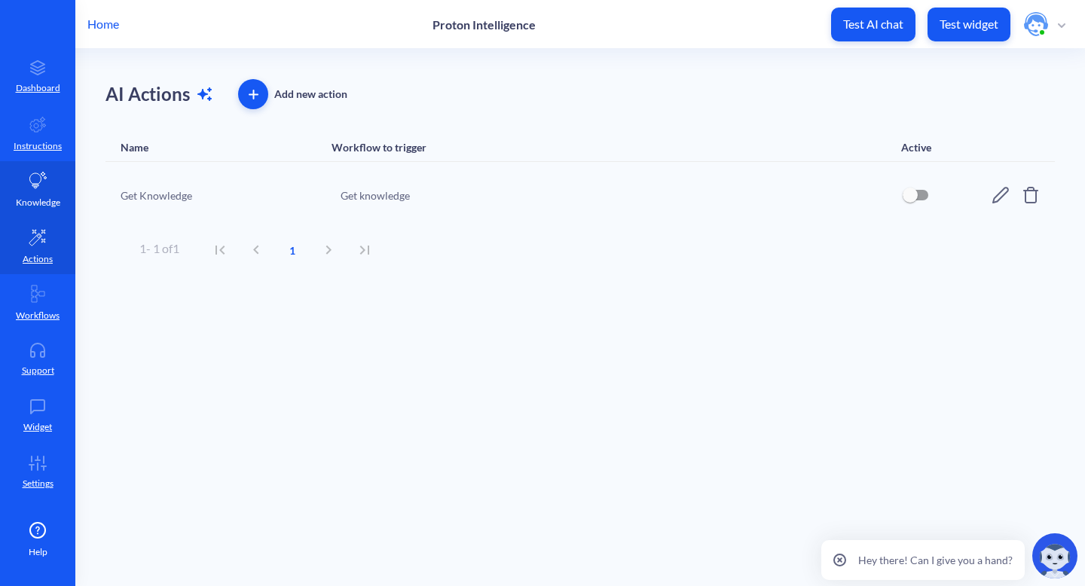
click at [34, 188] on icon at bounding box center [38, 181] width 18 height 18
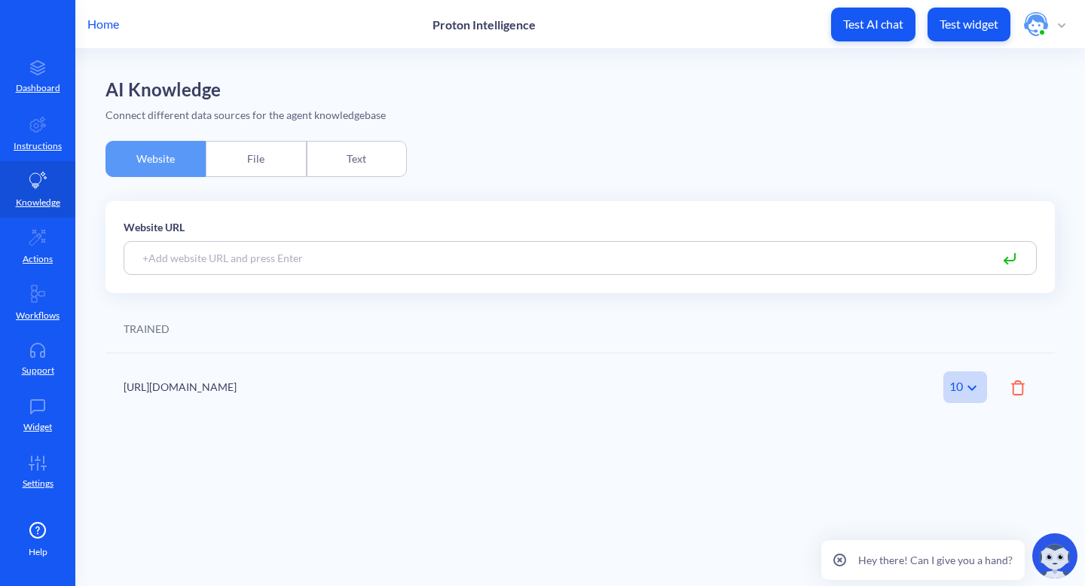
click at [261, 156] on div "File" at bounding box center [256, 159] width 100 height 36
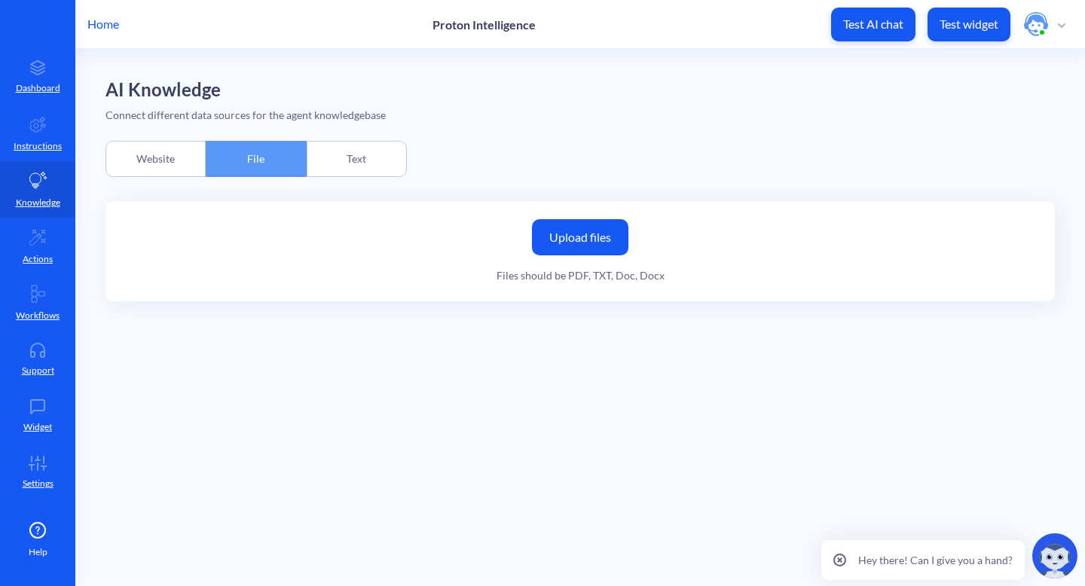
click at [173, 160] on div "Website" at bounding box center [155, 159] width 100 height 36
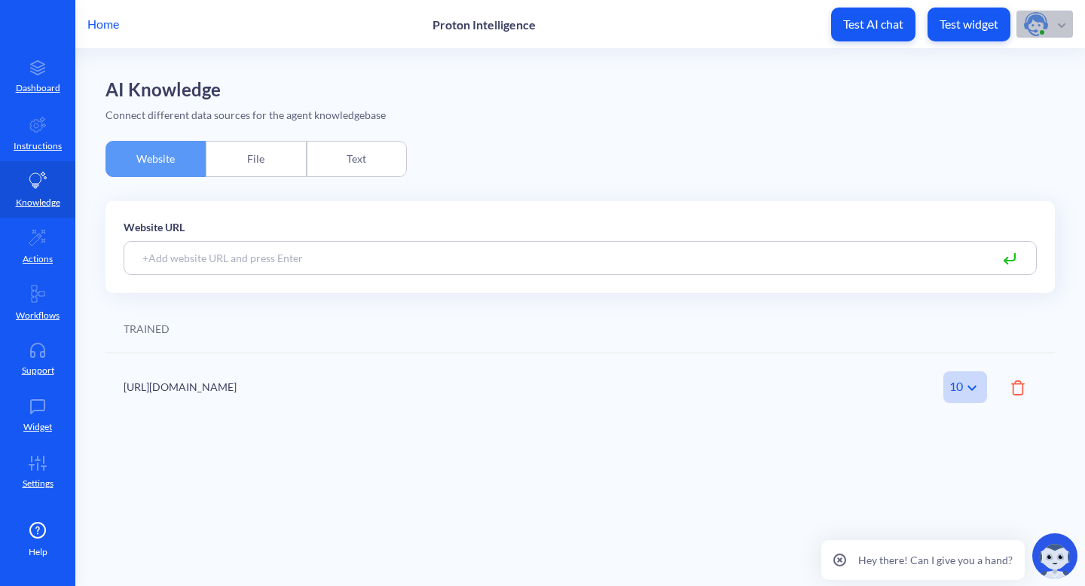
click at [1059, 23] on icon "button" at bounding box center [1062, 25] width 8 height 5
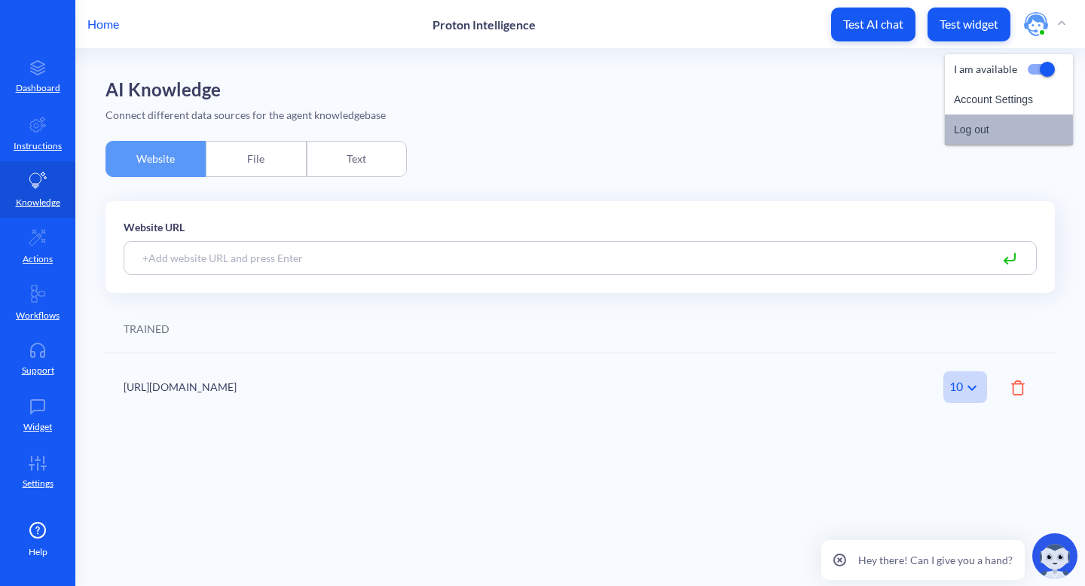
click at [967, 130] on li "Log out" at bounding box center [1009, 130] width 128 height 30
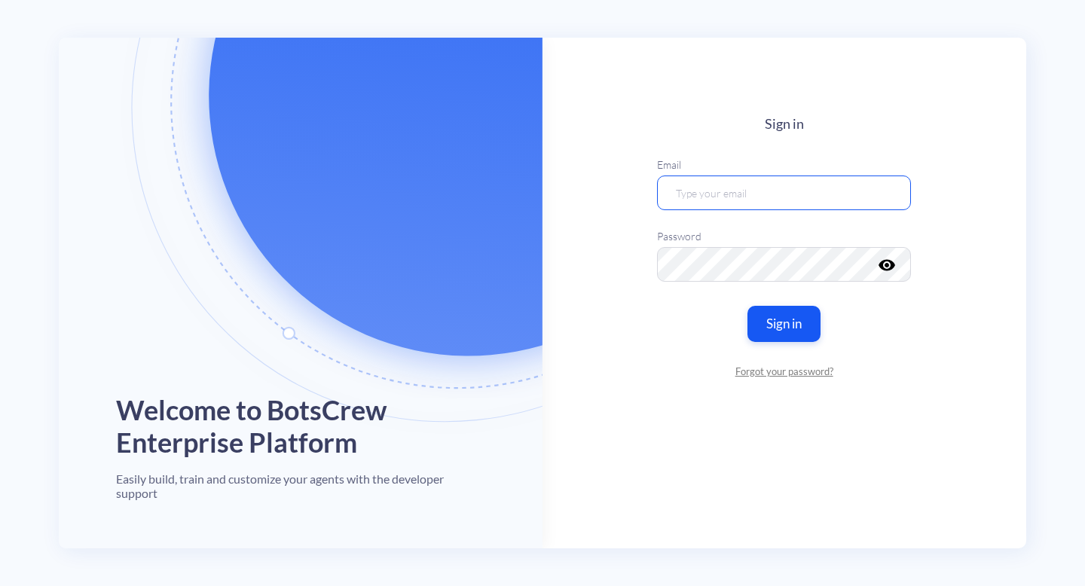
type input "[EMAIL_ADDRESS][DOMAIN_NAME]"
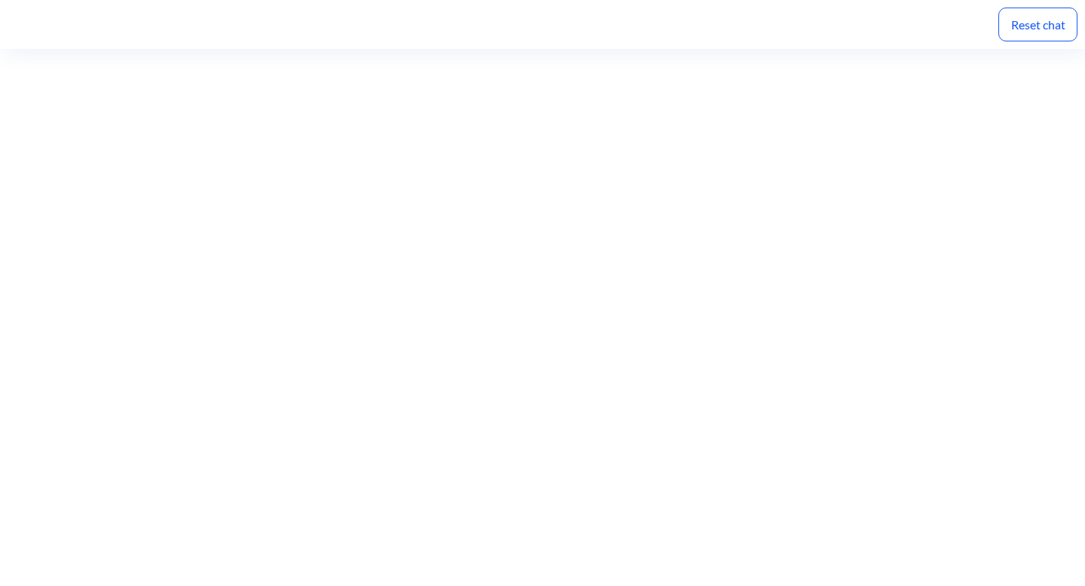
click at [1040, 26] on div "Reset chat" at bounding box center [1037, 25] width 79 height 34
